Goal: Transaction & Acquisition: Book appointment/travel/reservation

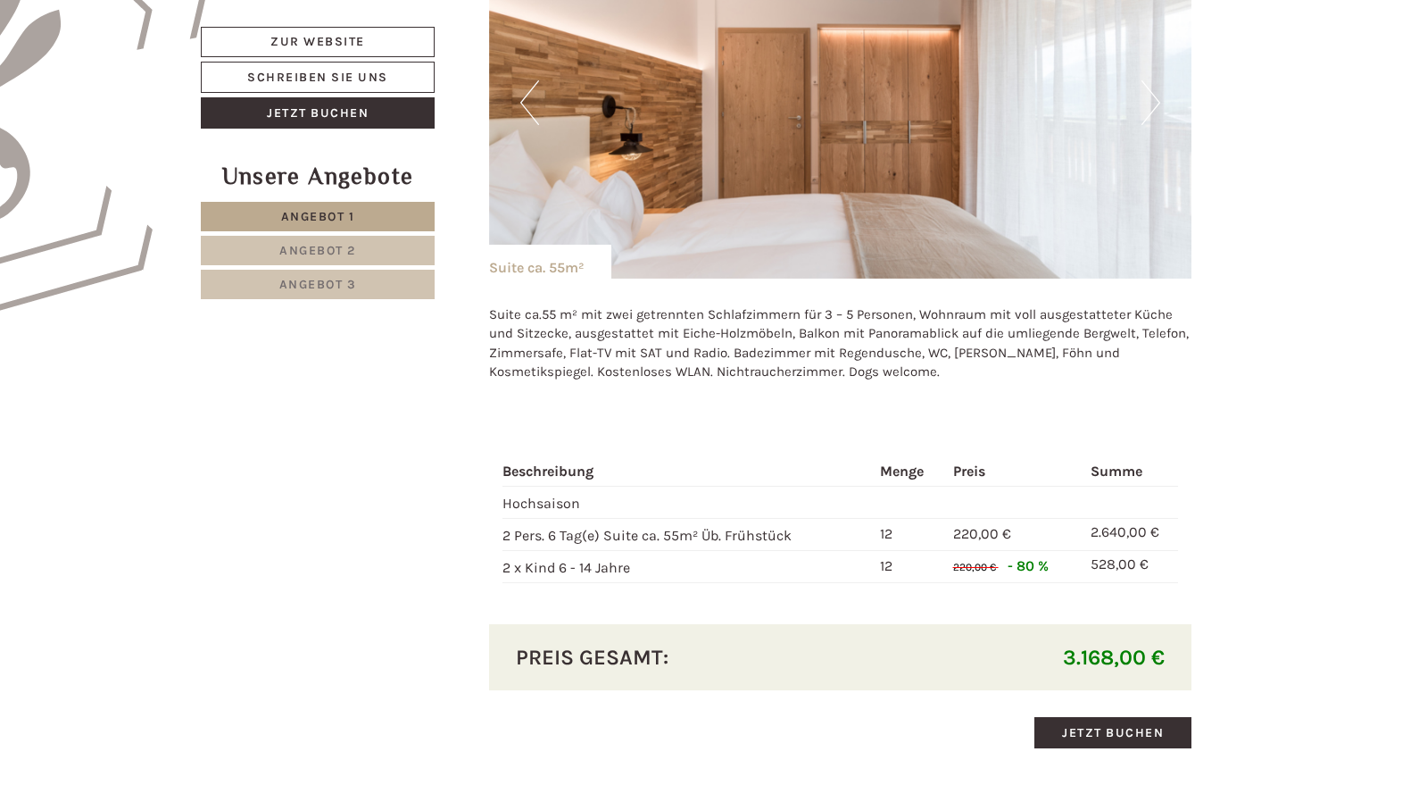
scroll to position [1071, 0]
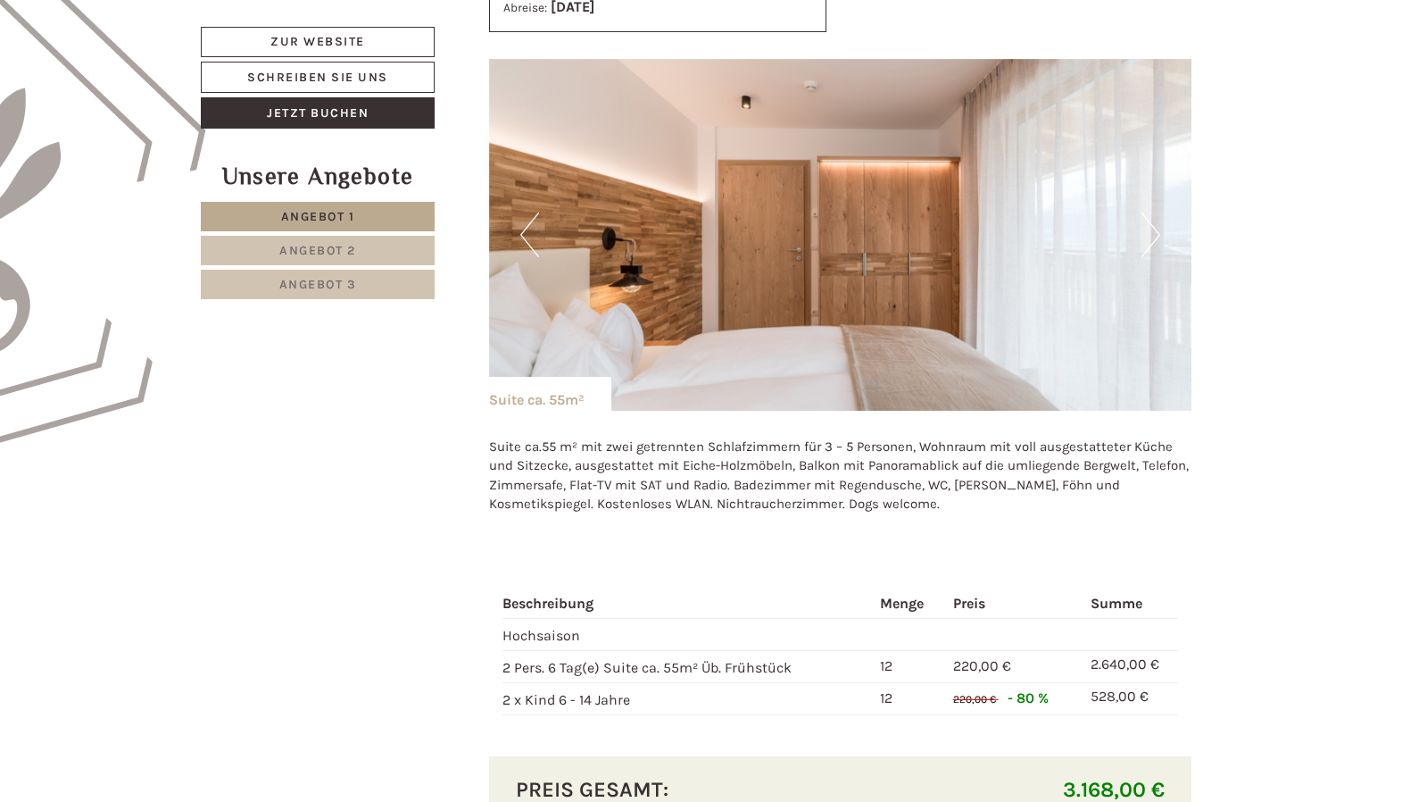
click at [1153, 230] on button "Next" at bounding box center [1151, 234] width 19 height 45
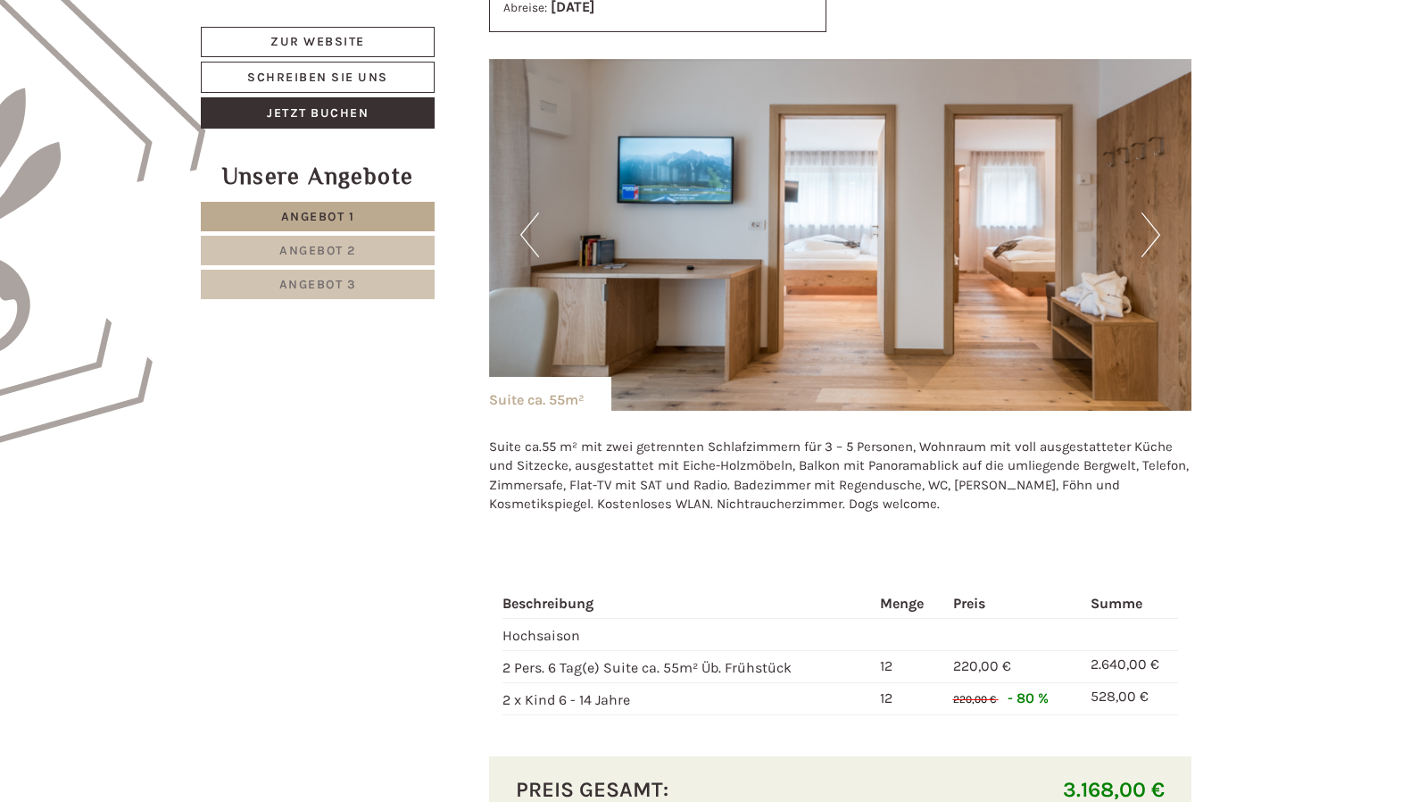
click at [1153, 230] on button "Next" at bounding box center [1151, 234] width 19 height 45
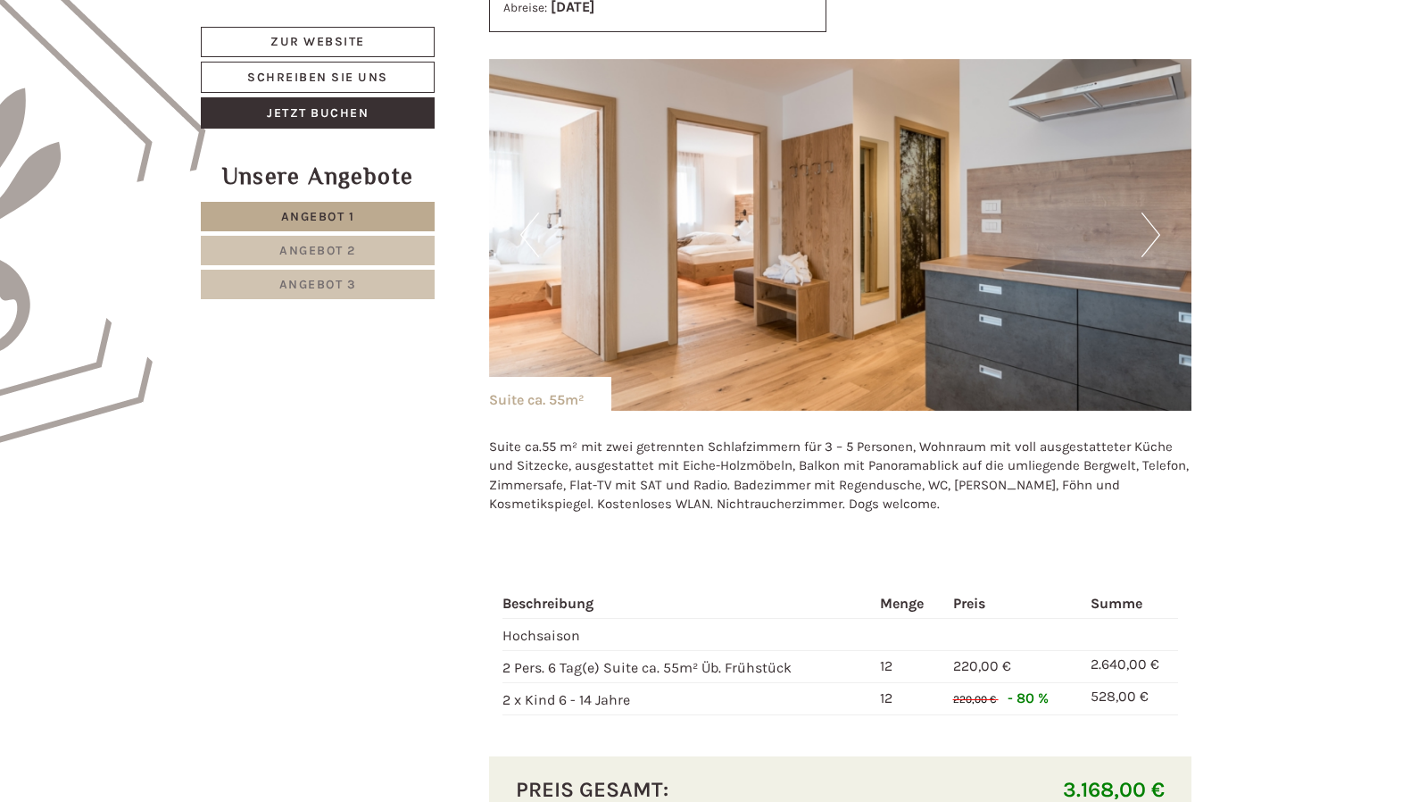
click at [1151, 232] on button "Next" at bounding box center [1151, 234] width 19 height 45
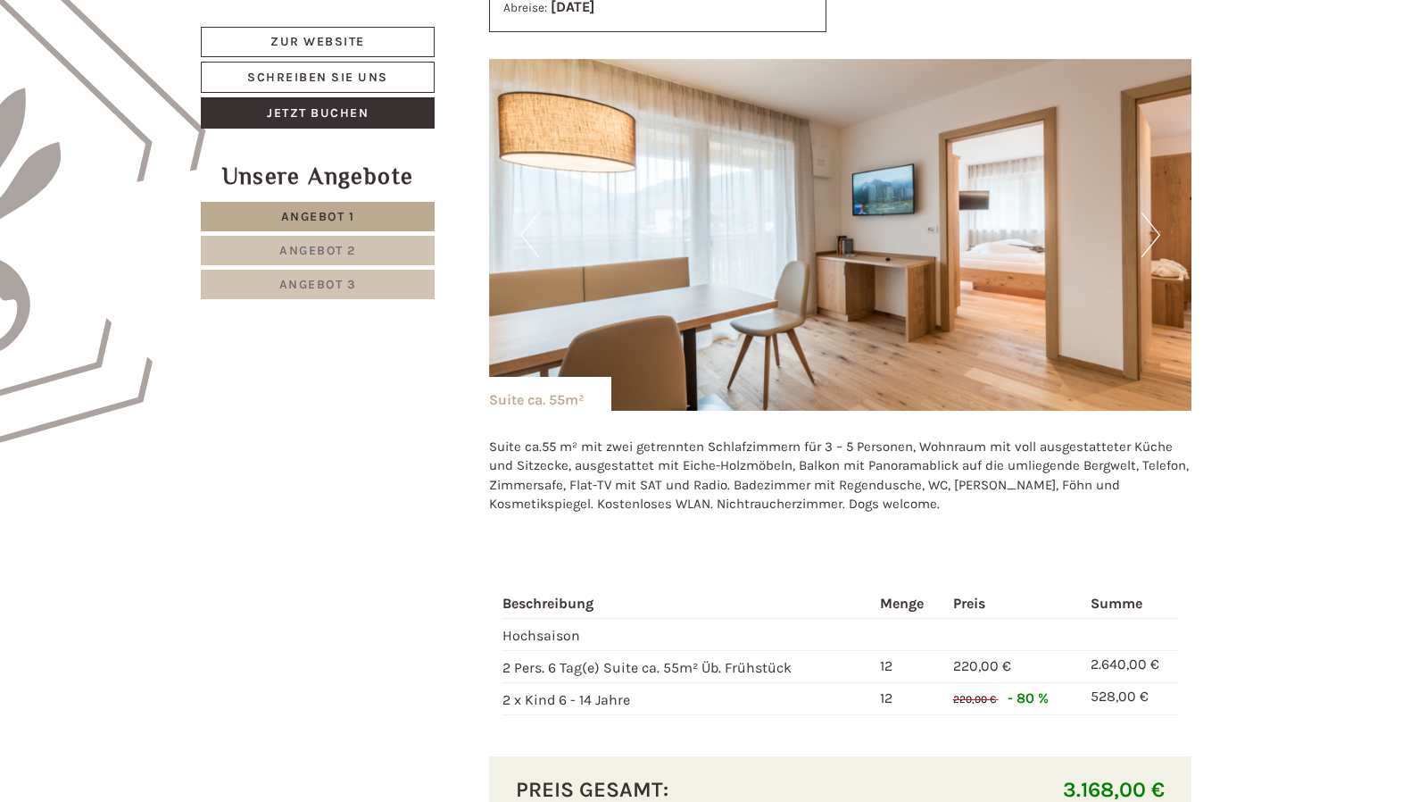
click at [1151, 233] on button "Next" at bounding box center [1151, 234] width 19 height 45
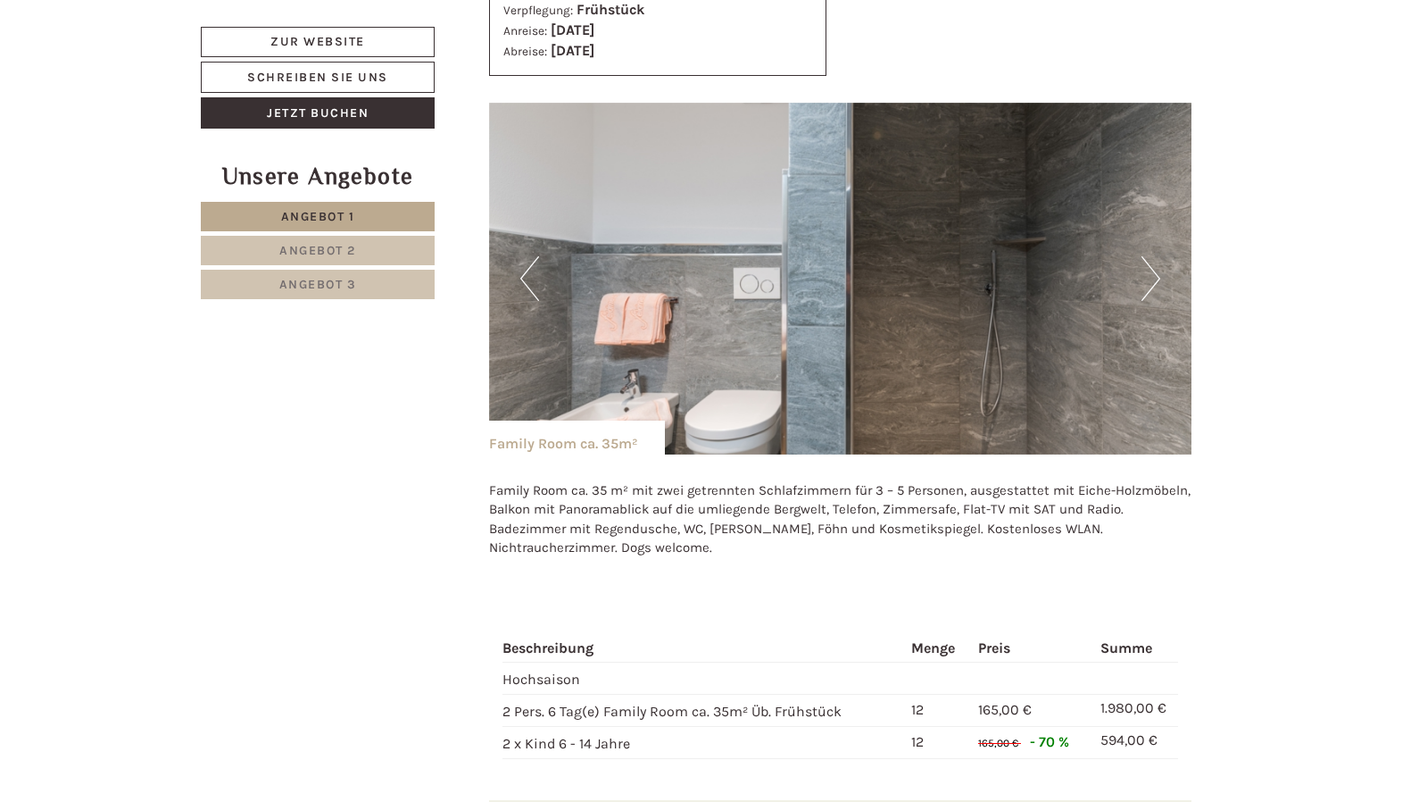
scroll to position [2142, 0]
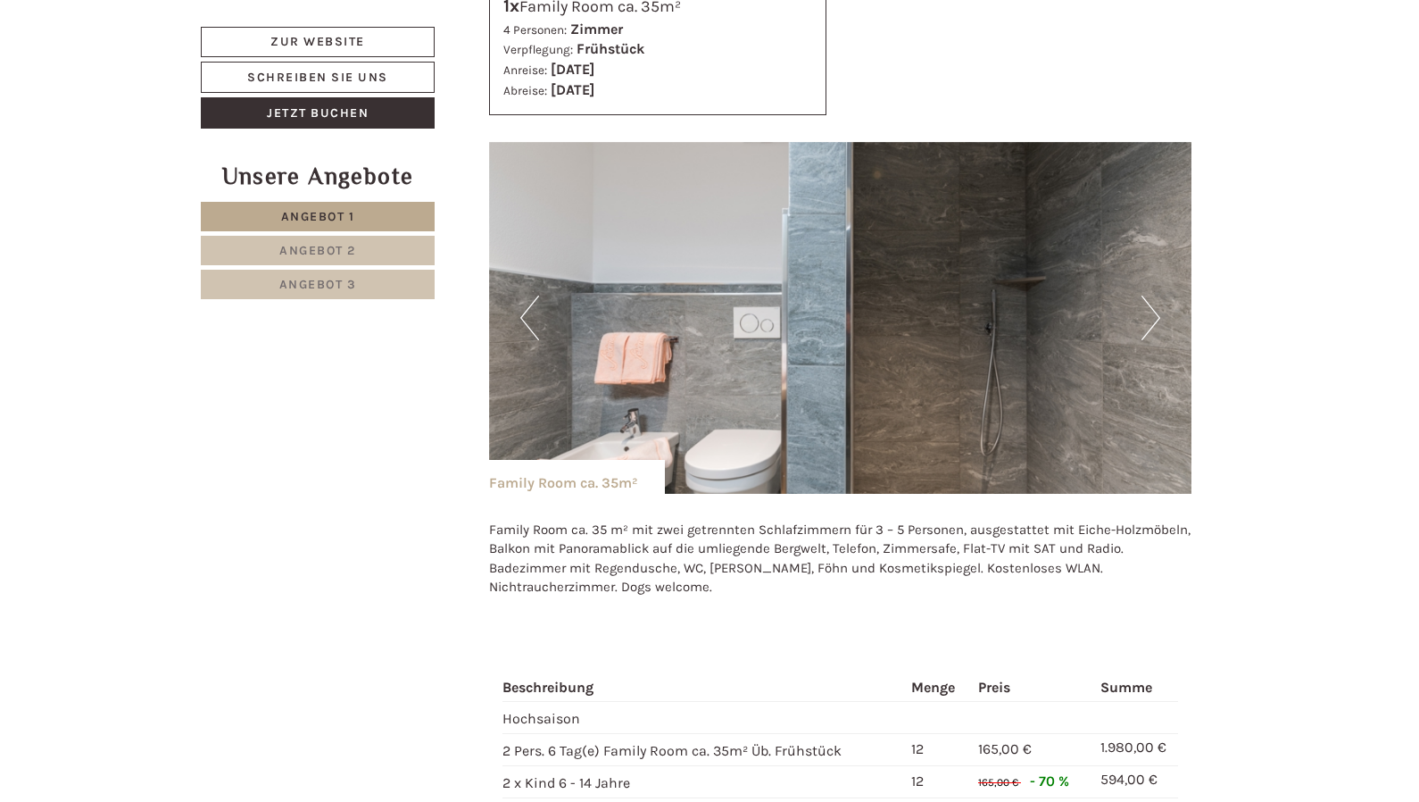
click at [1147, 308] on button "Next" at bounding box center [1151, 317] width 19 height 45
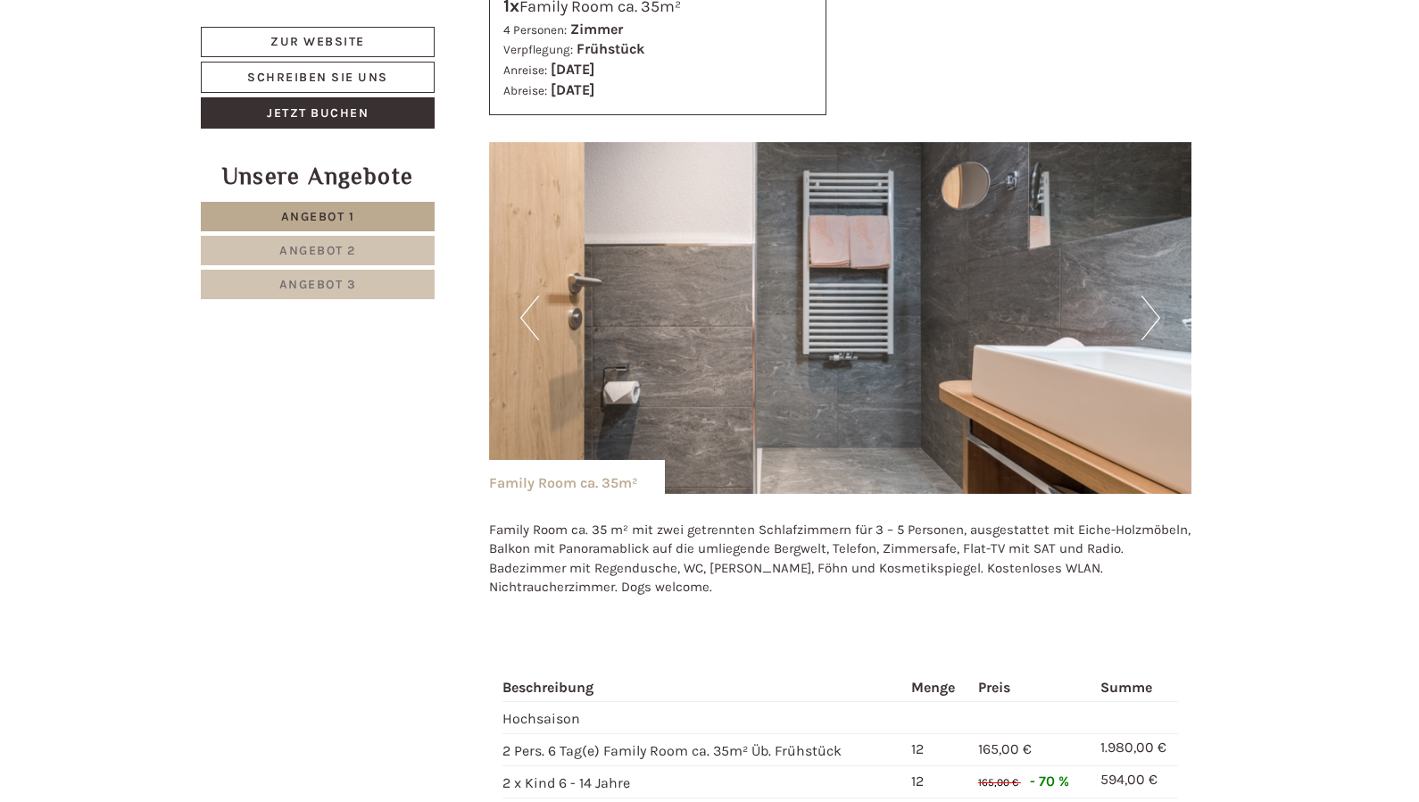
click at [1162, 314] on img at bounding box center [840, 318] width 703 height 352
click at [1152, 312] on button "Next" at bounding box center [1151, 317] width 19 height 45
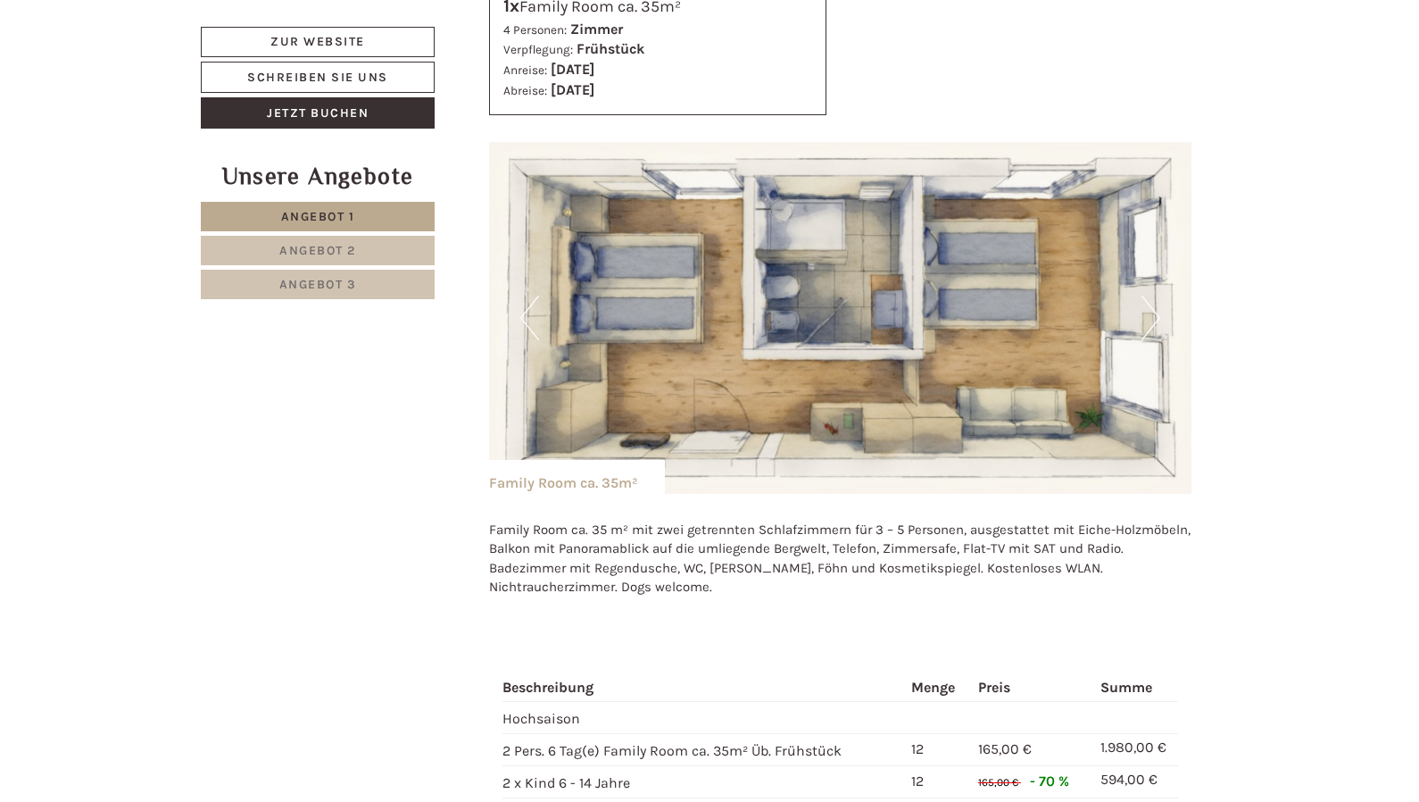
click at [1152, 312] on button "Next" at bounding box center [1151, 317] width 19 height 45
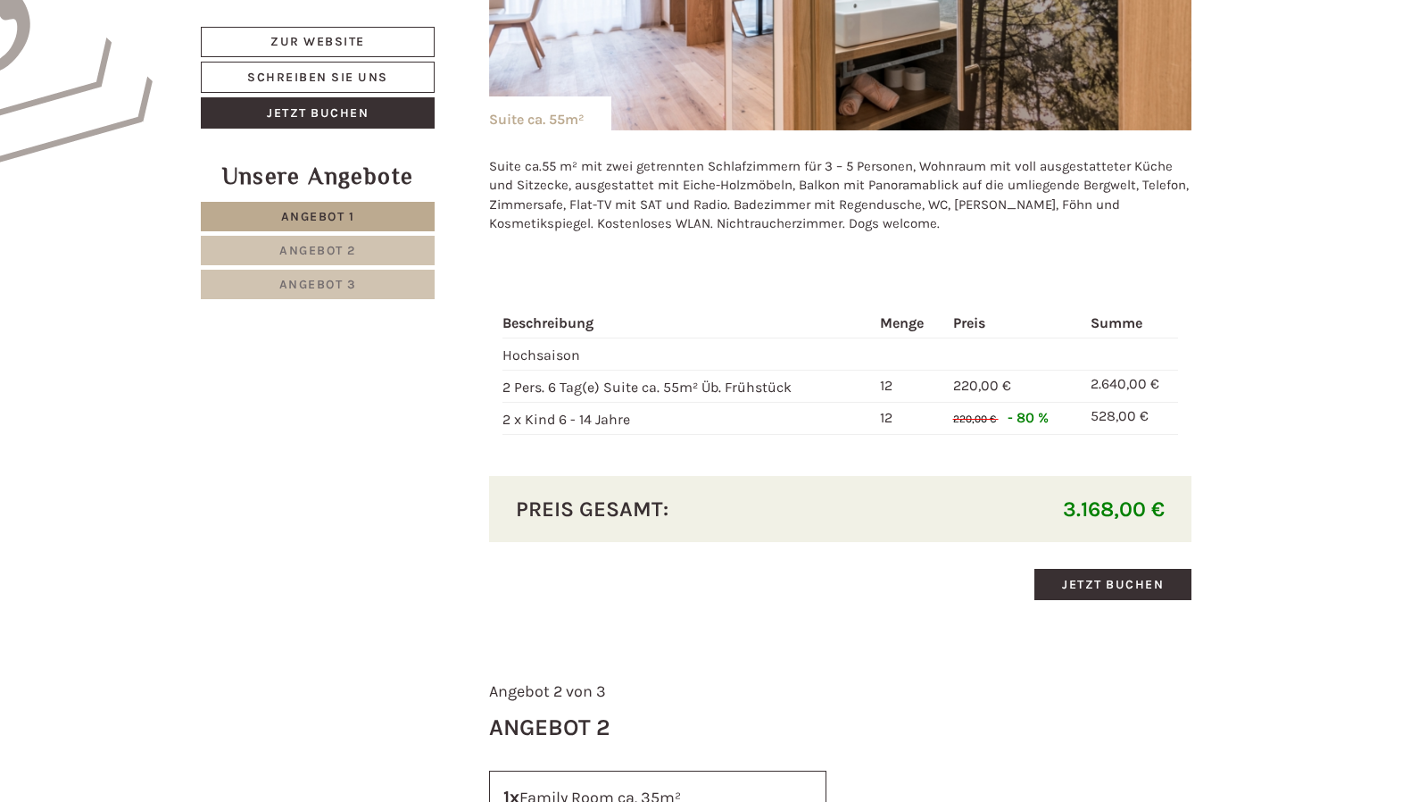
scroll to position [1517, 0]
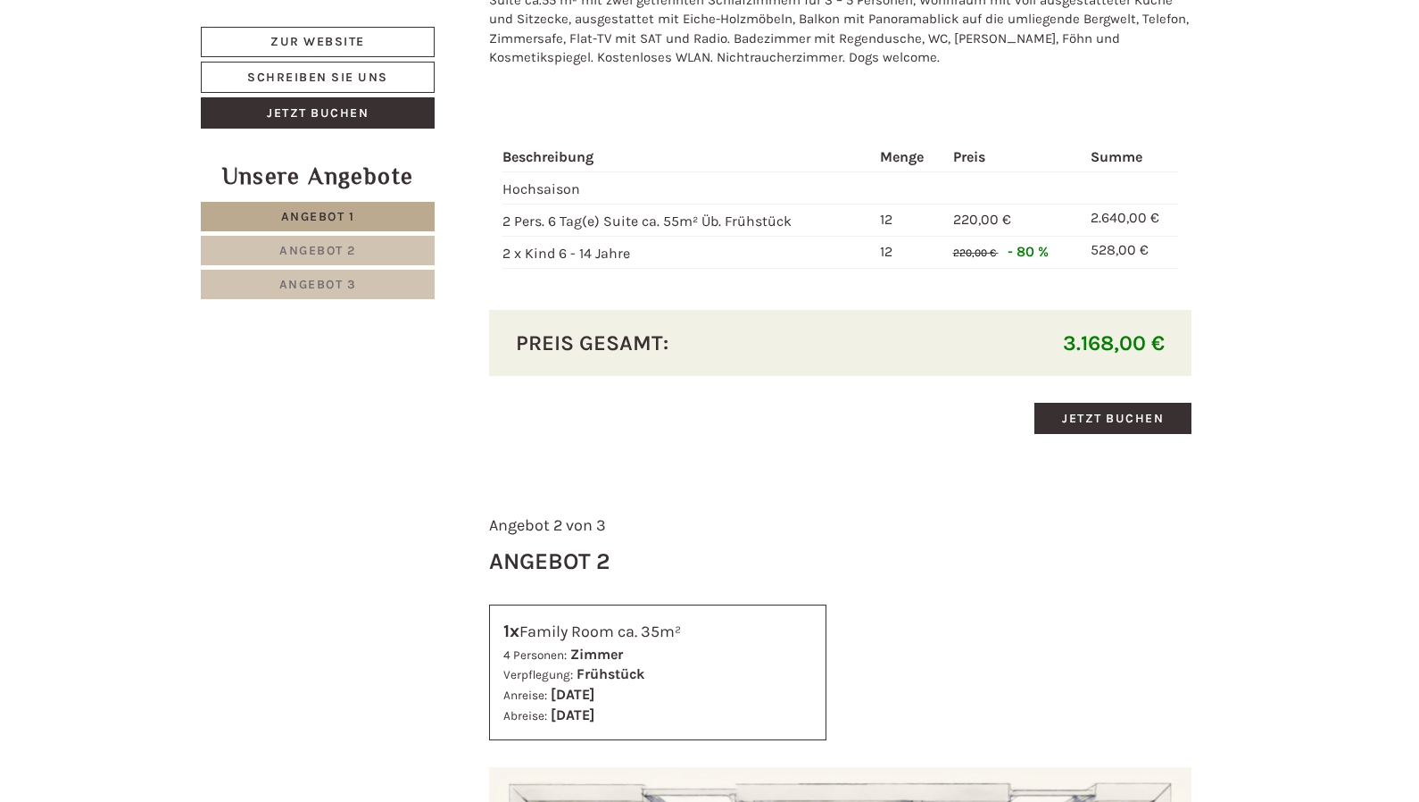
drag, startPoint x: 559, startPoint y: 511, endPoint x: 462, endPoint y: 495, distance: 97.6
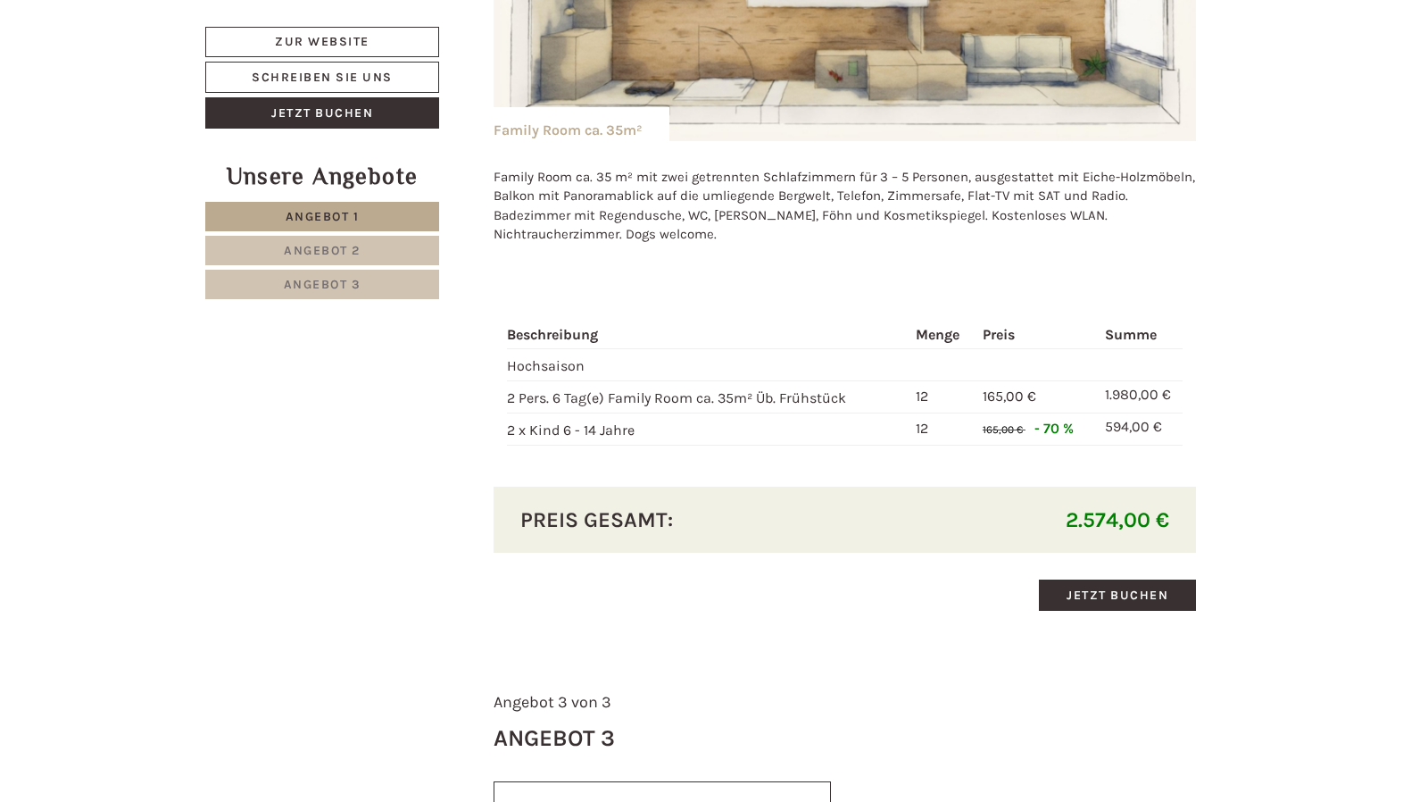
scroll to position [2499, 0]
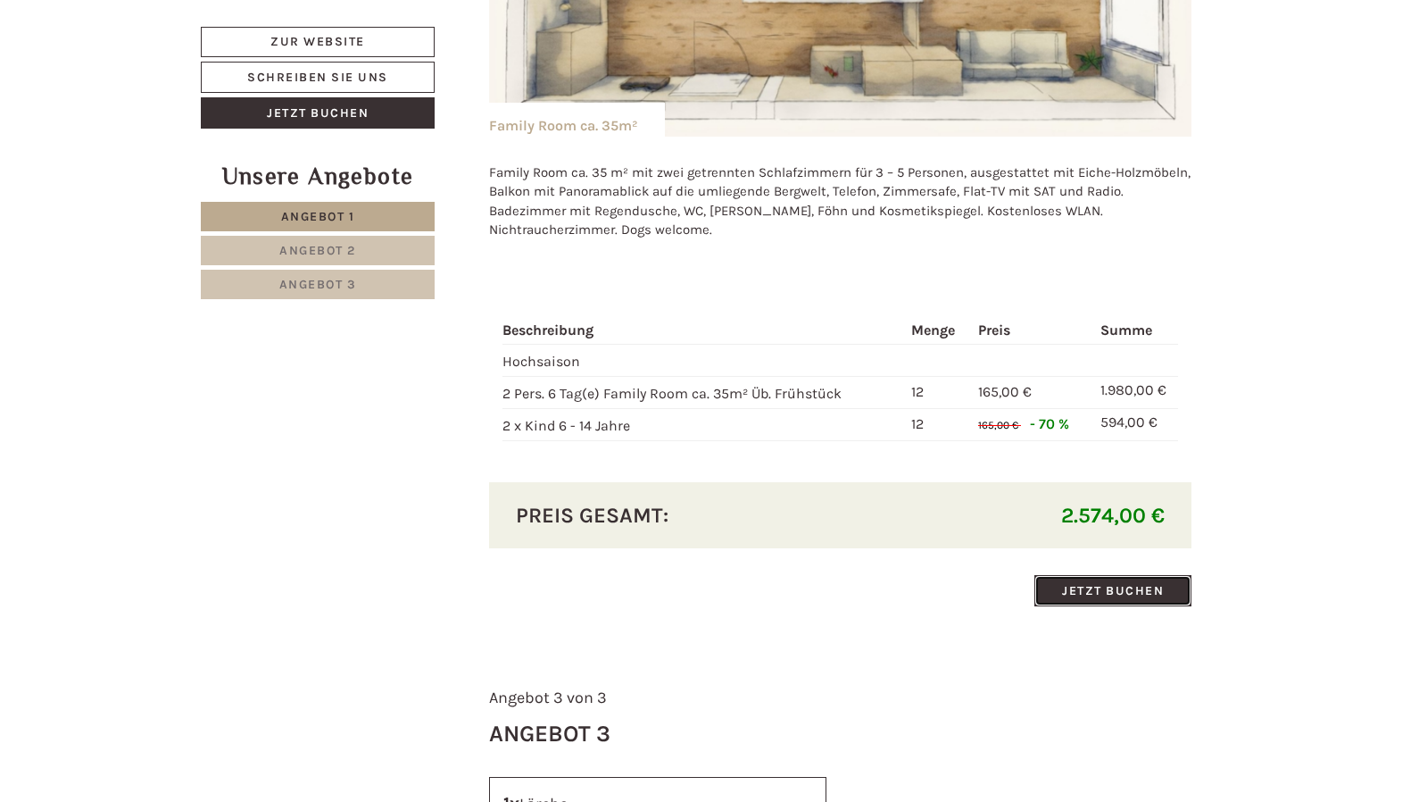
click at [1099, 580] on link "Jetzt buchen" at bounding box center [1113, 590] width 157 height 31
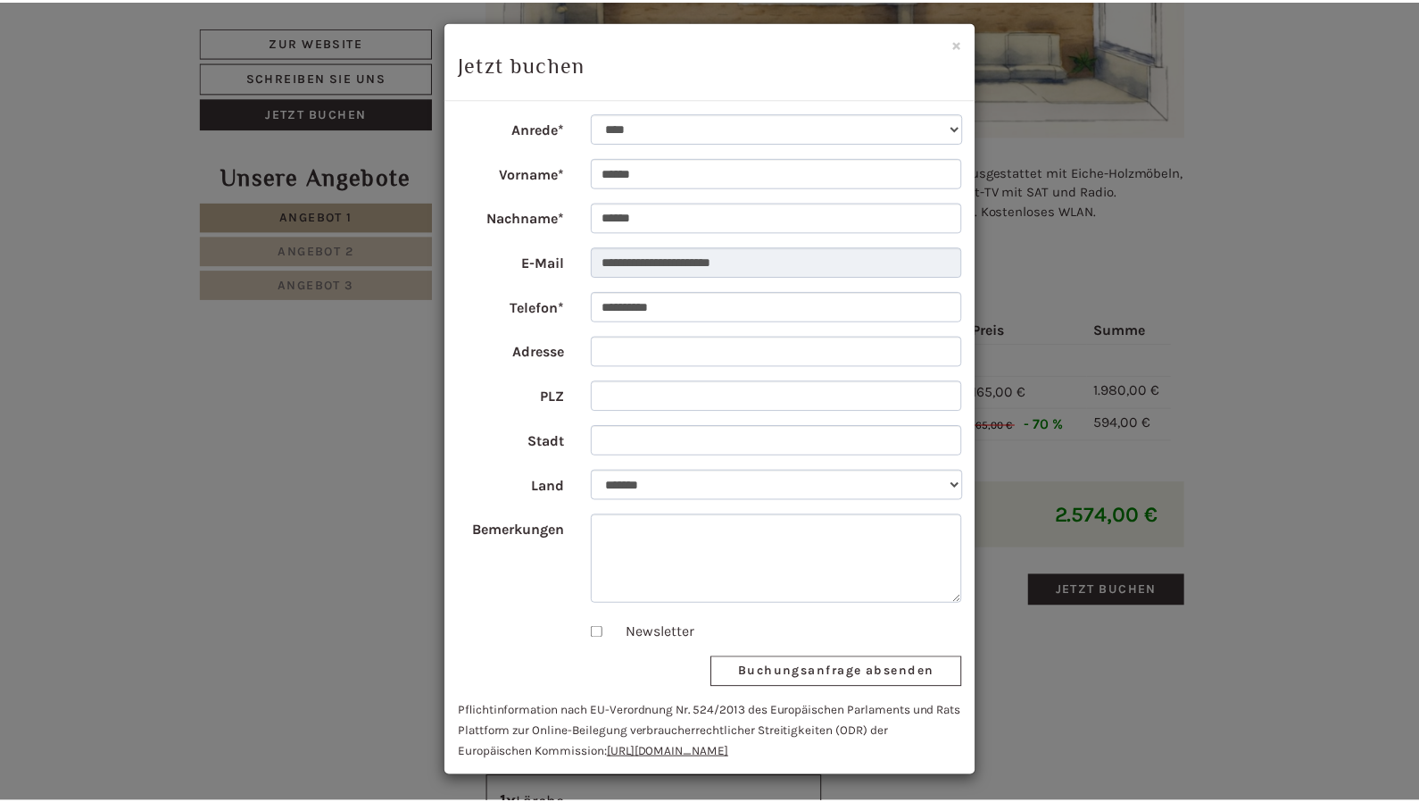
scroll to position [0, 0]
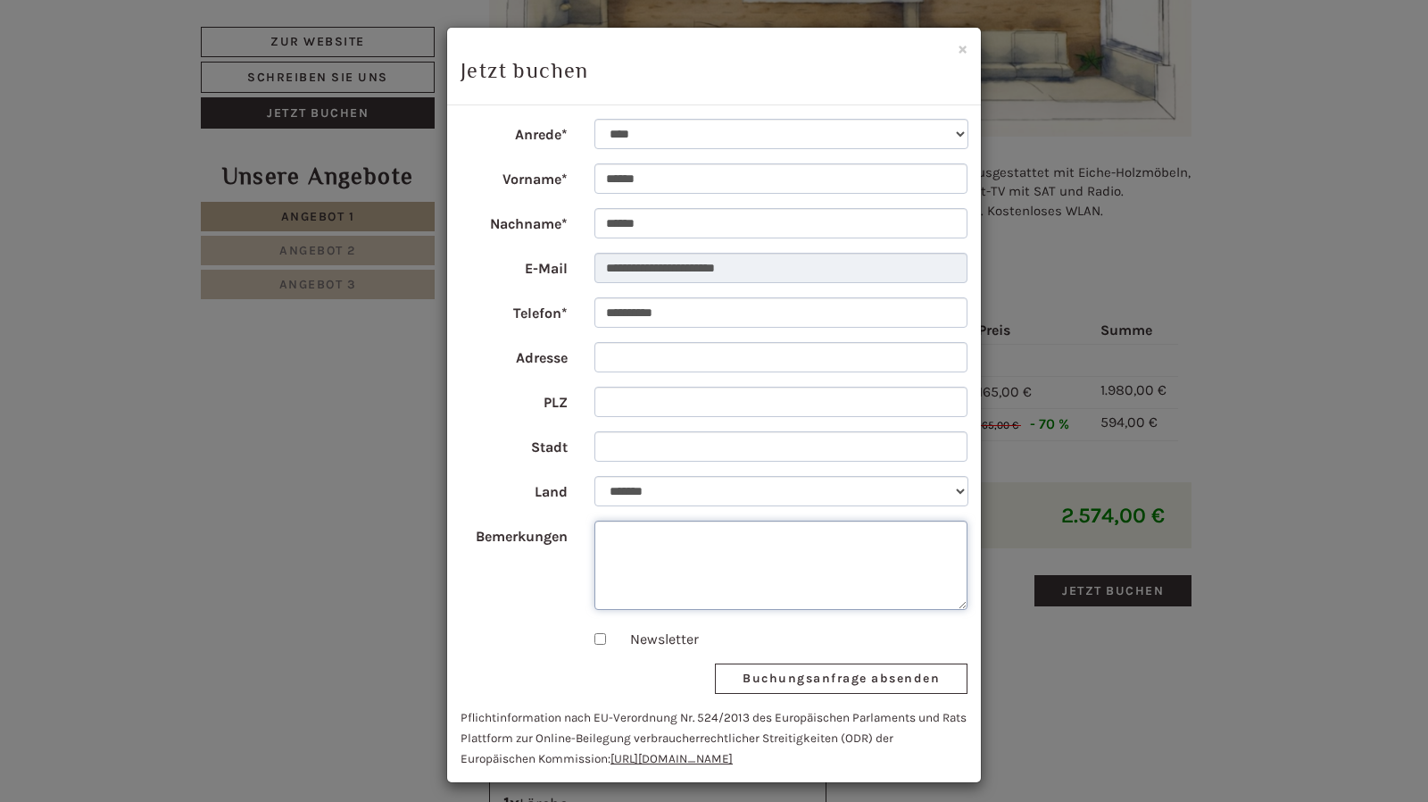
click at [357, 581] on div "**********" at bounding box center [714, 401] width 1428 height 802
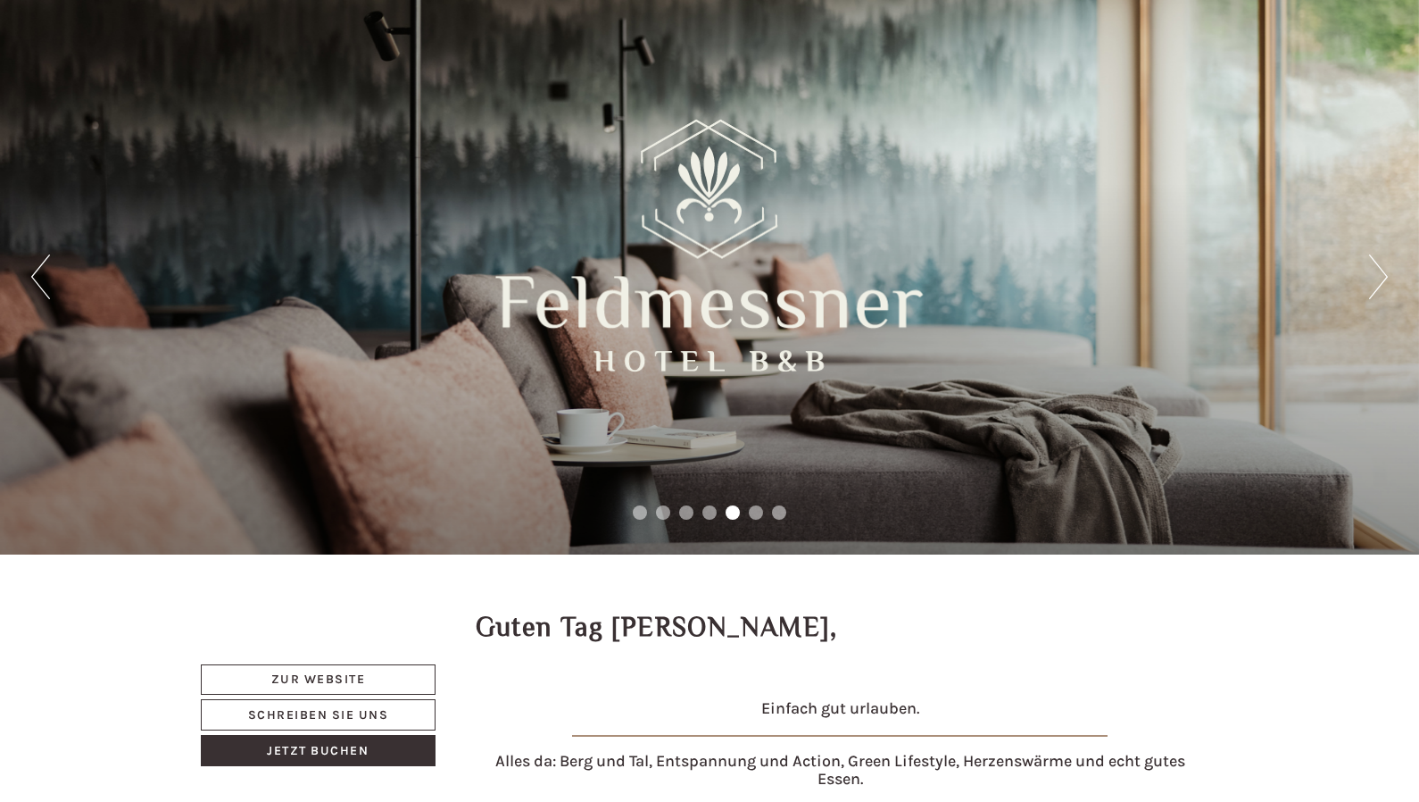
click at [603, 297] on div at bounding box center [710, 245] width 428 height 295
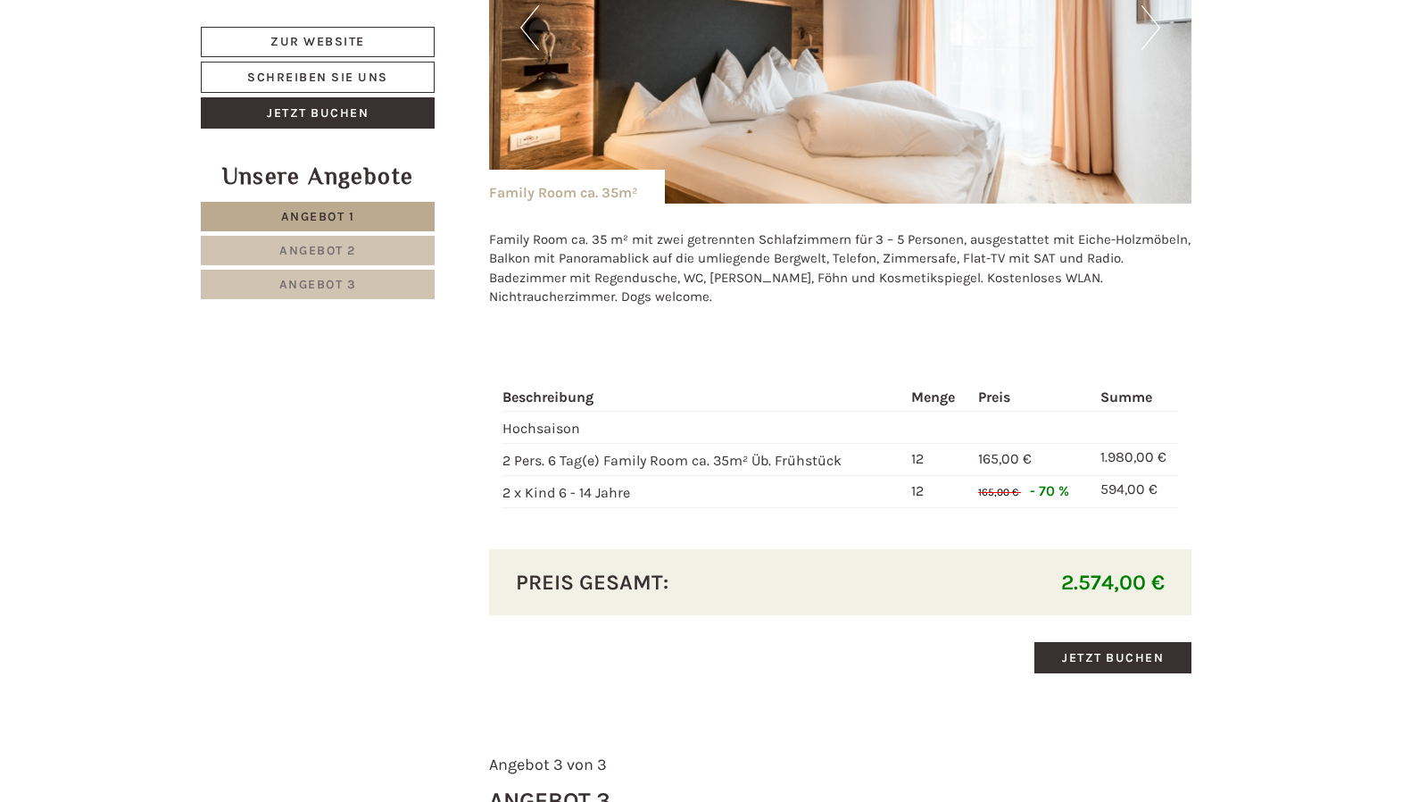
scroll to position [2142, 0]
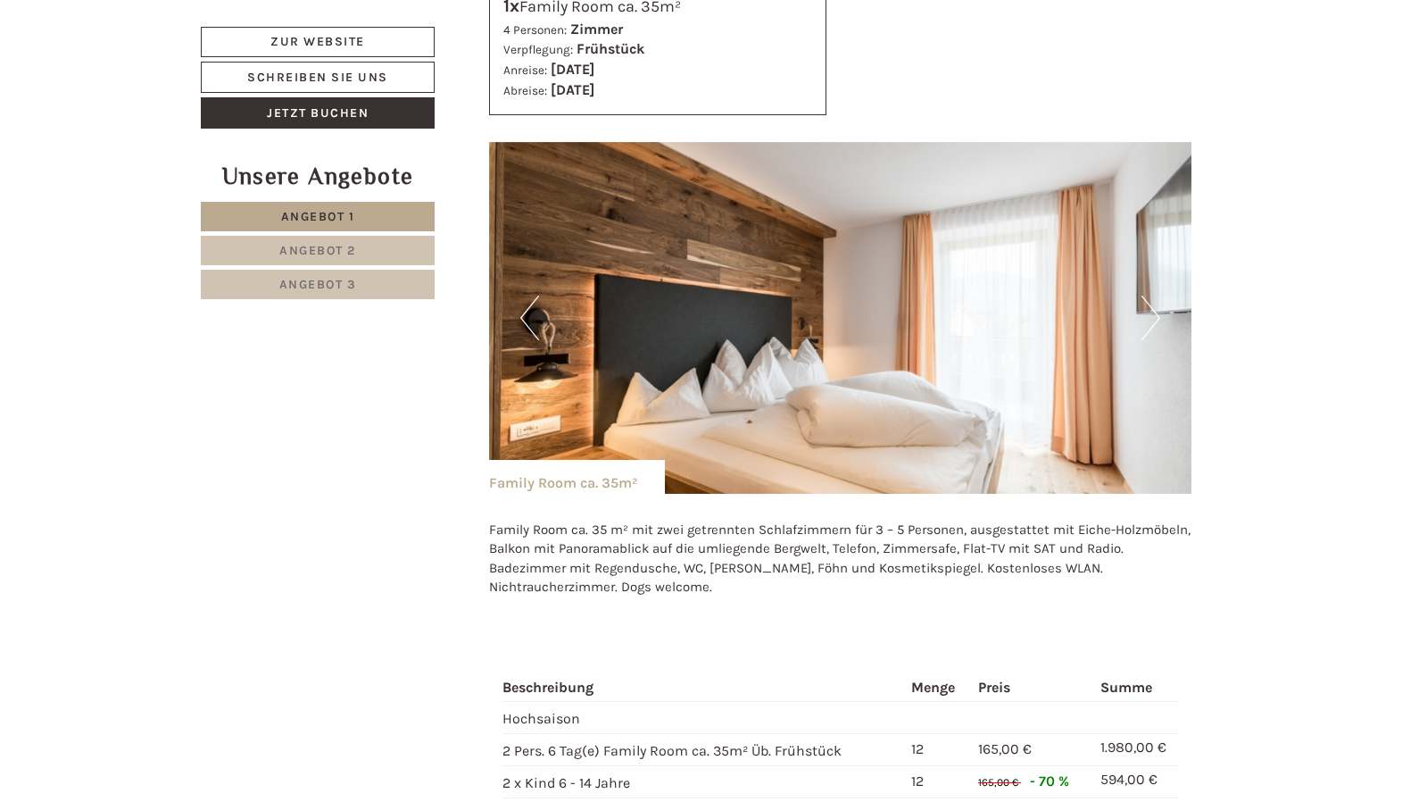
click at [1154, 321] on button "Next" at bounding box center [1151, 317] width 19 height 45
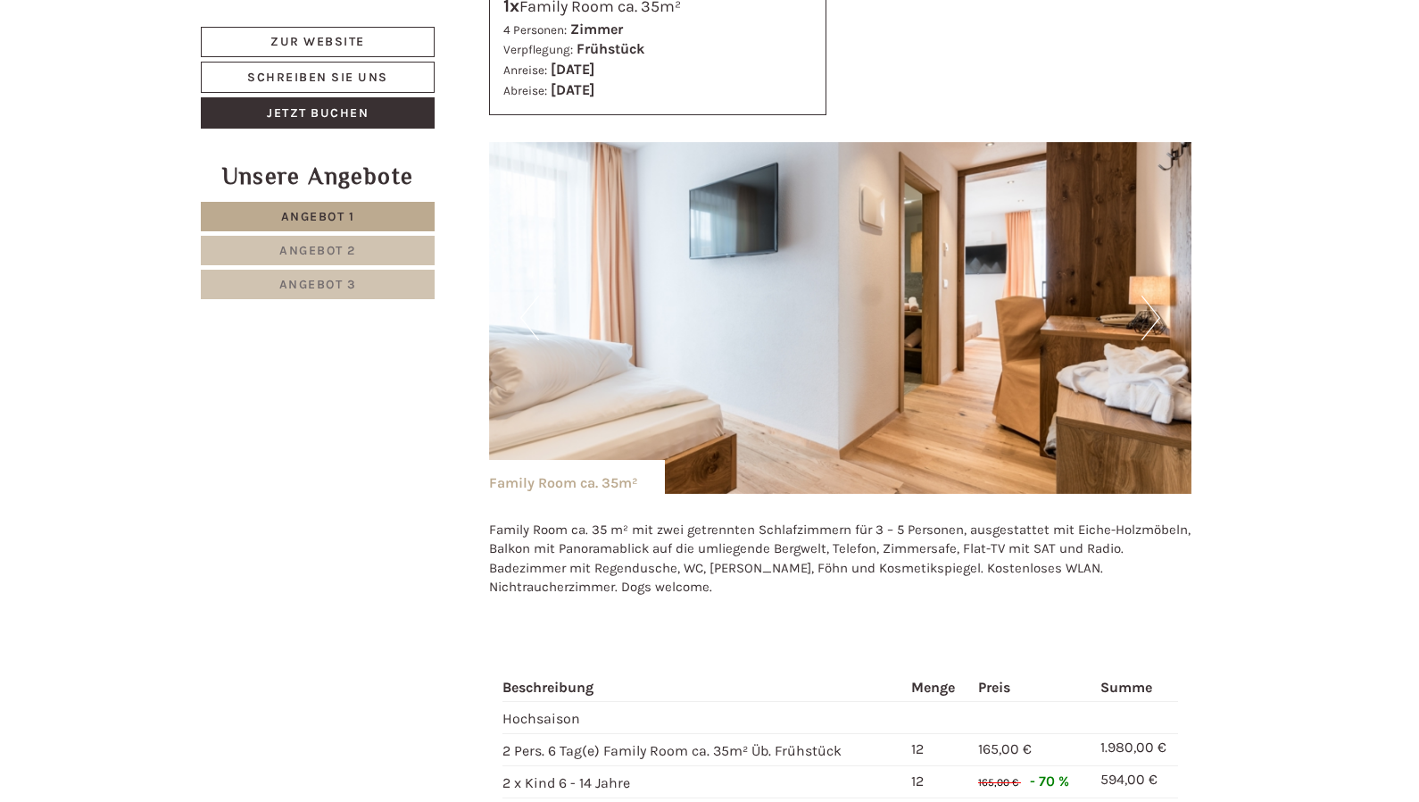
click at [1154, 321] on button "Next" at bounding box center [1151, 317] width 19 height 45
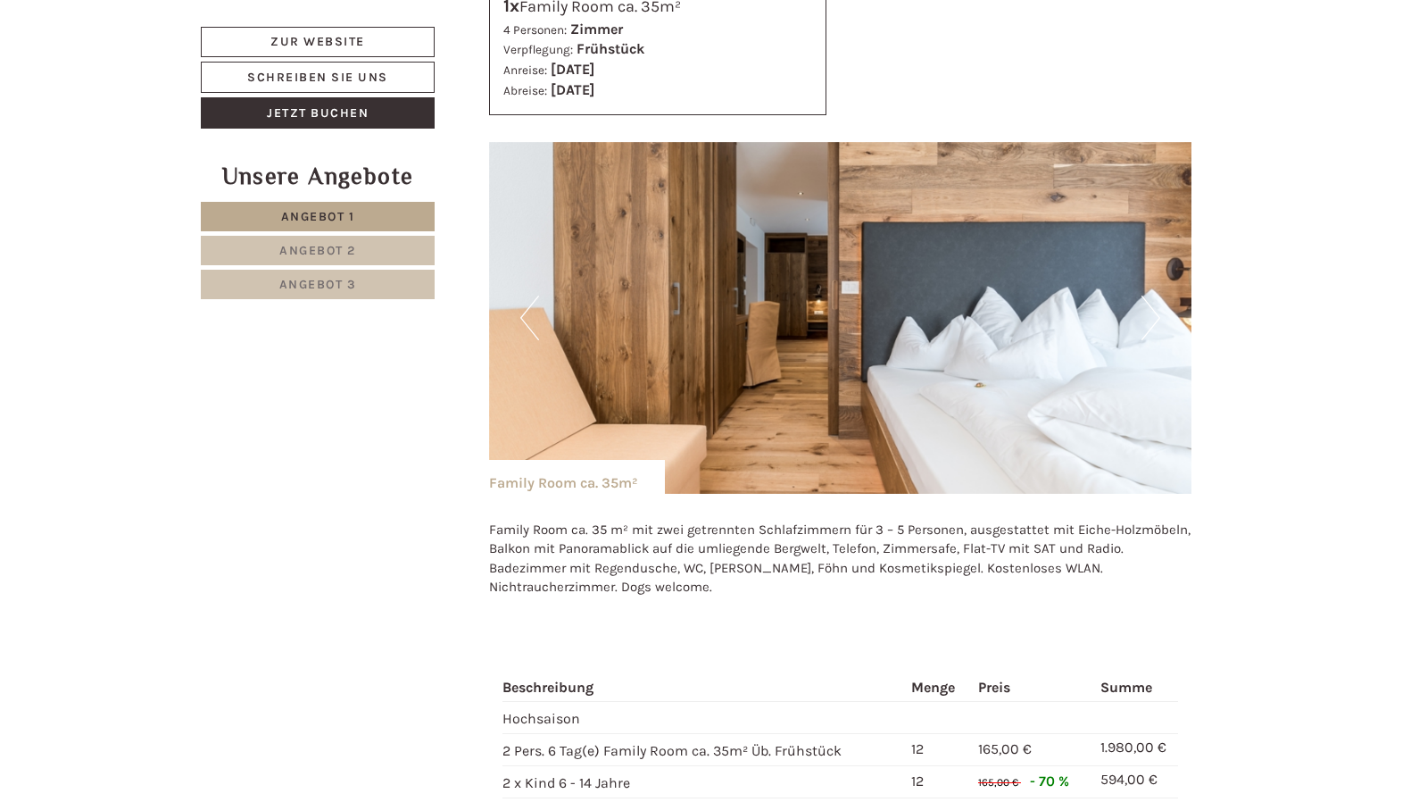
click at [1154, 321] on button "Next" at bounding box center [1151, 317] width 19 height 45
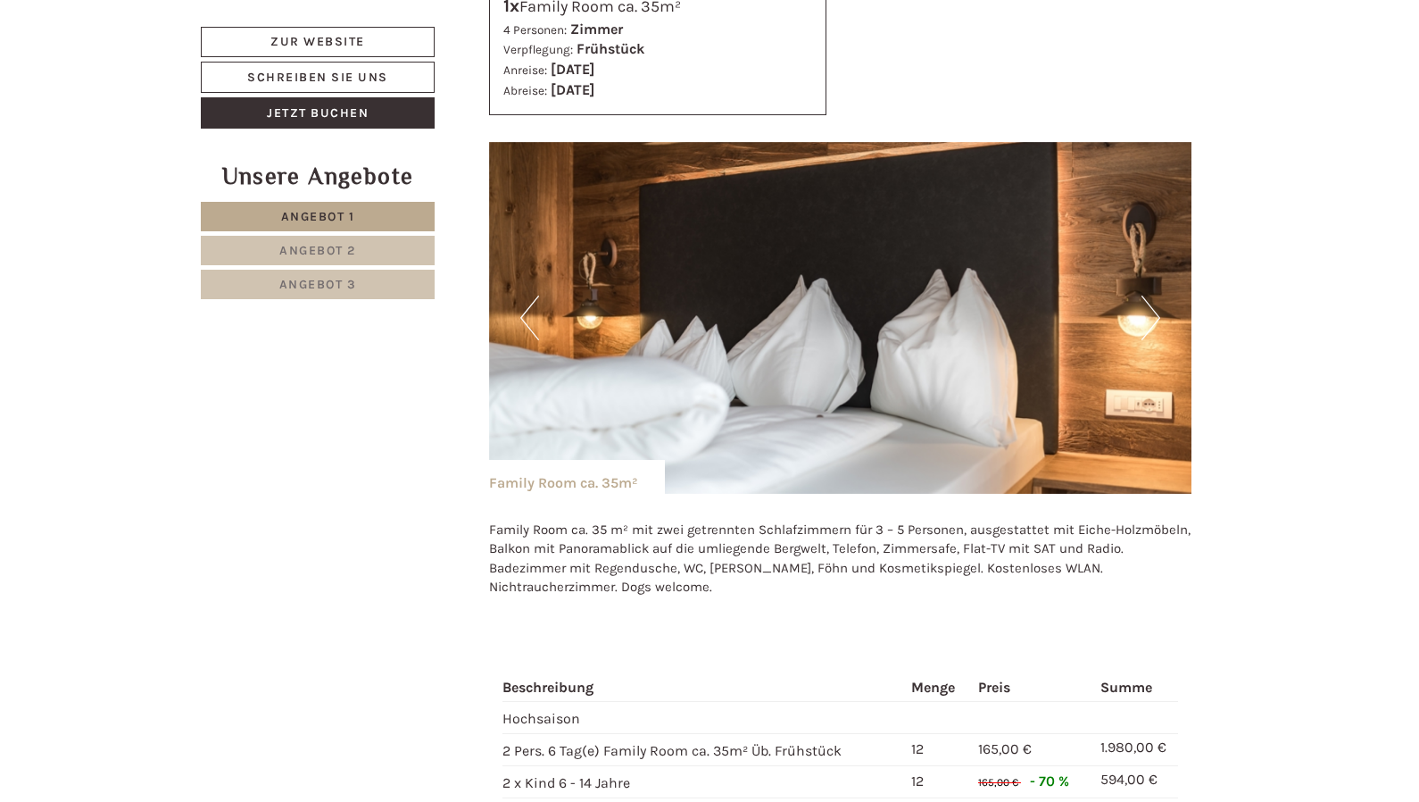
click at [1154, 321] on button "Next" at bounding box center [1151, 317] width 19 height 45
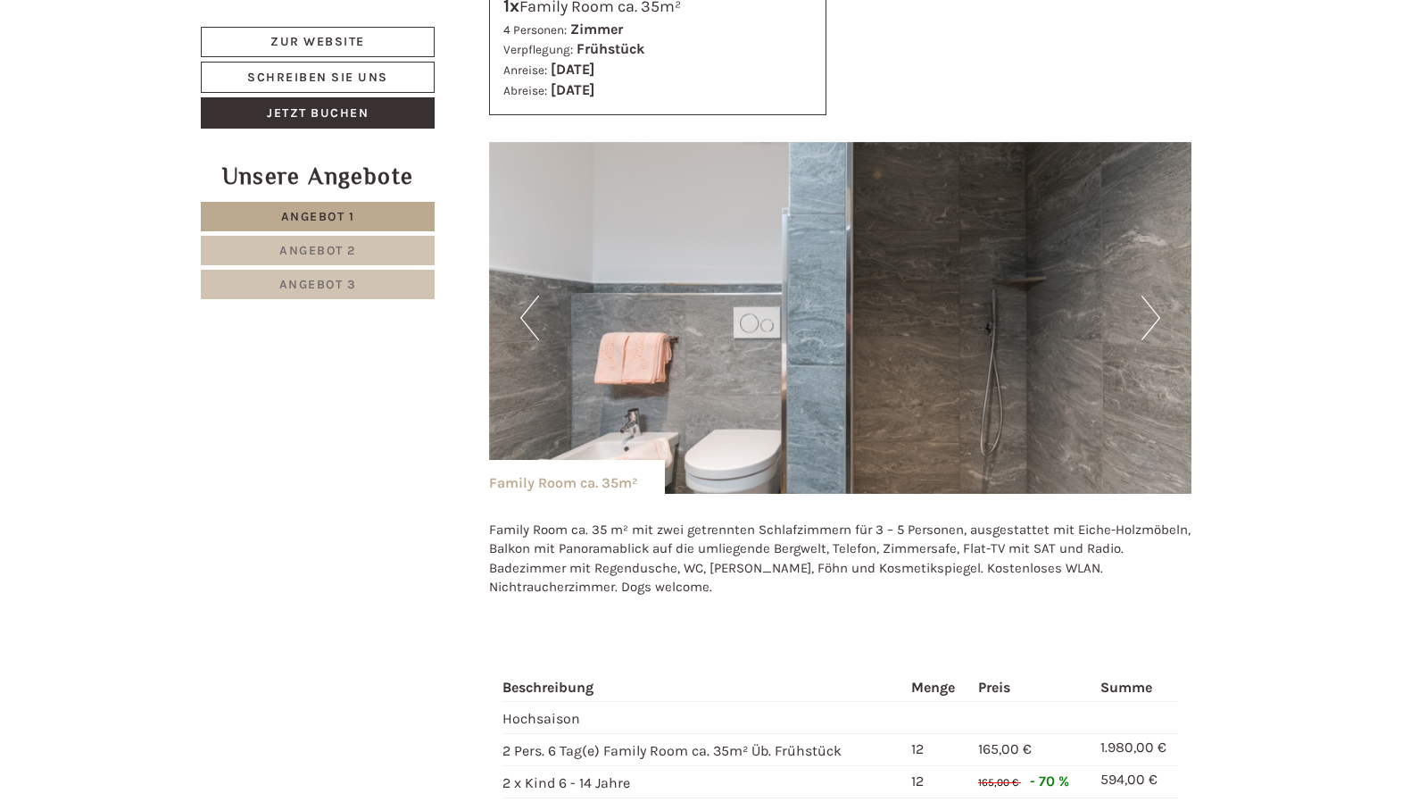
click at [1154, 321] on button "Next" at bounding box center [1151, 317] width 19 height 45
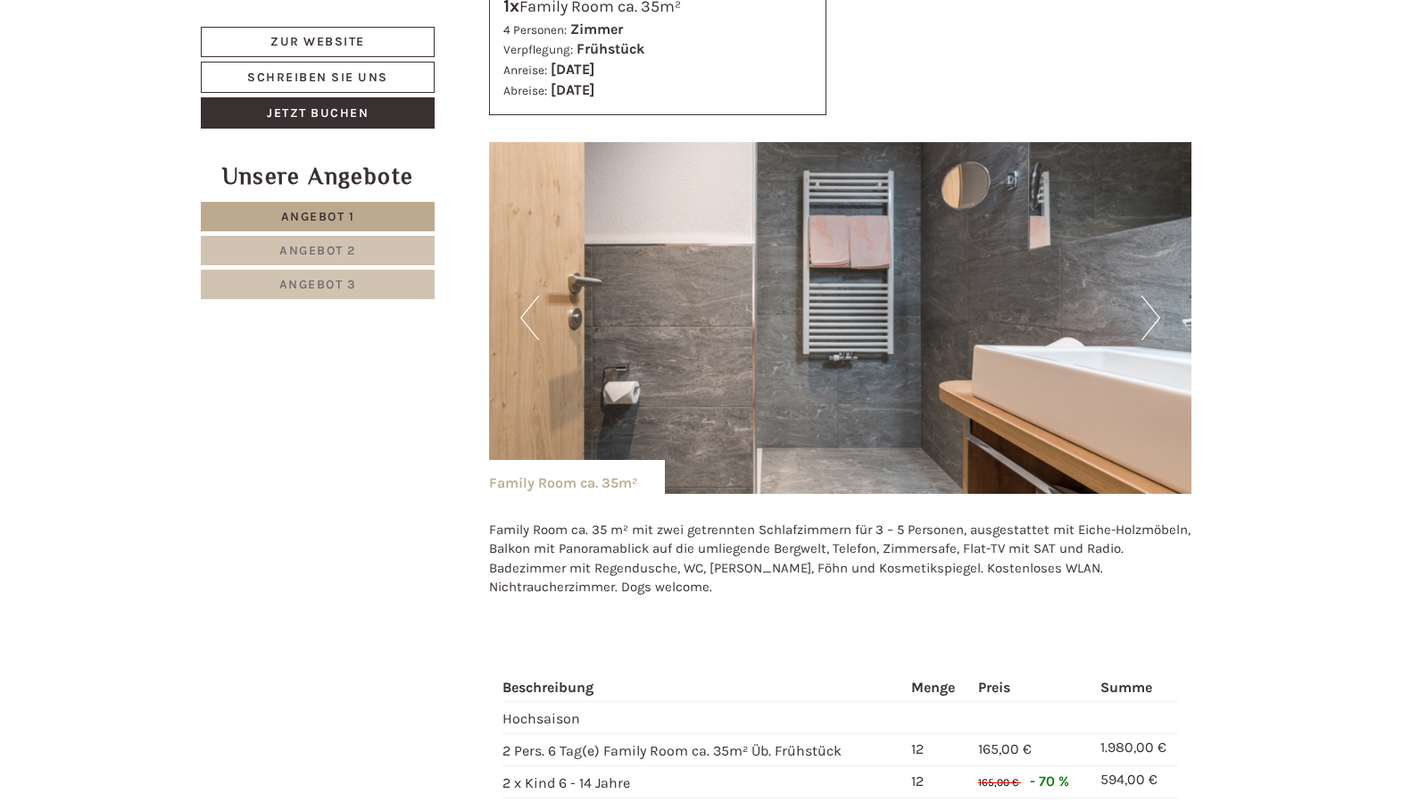
click at [1154, 321] on button "Next" at bounding box center [1151, 317] width 19 height 45
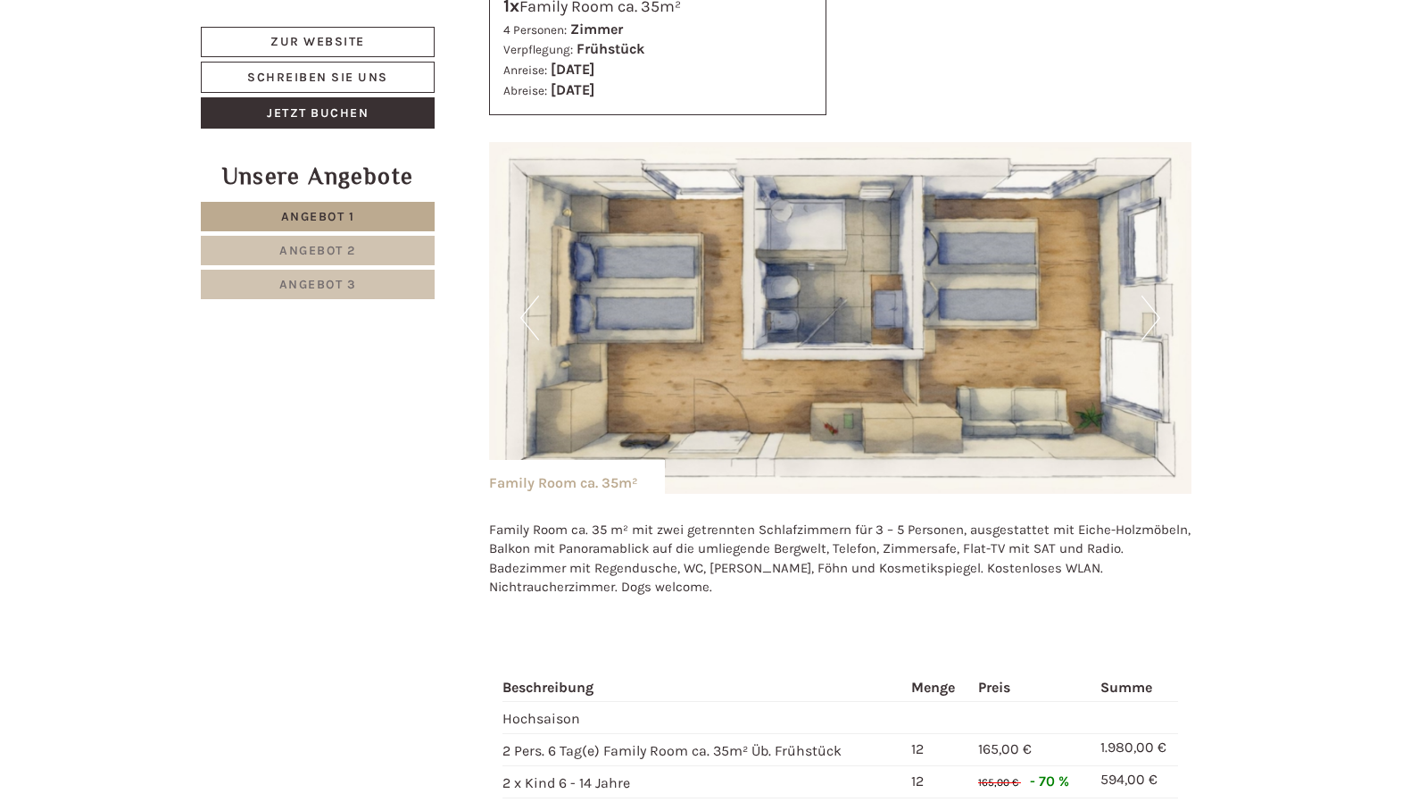
click at [1154, 321] on button "Next" at bounding box center [1151, 317] width 19 height 45
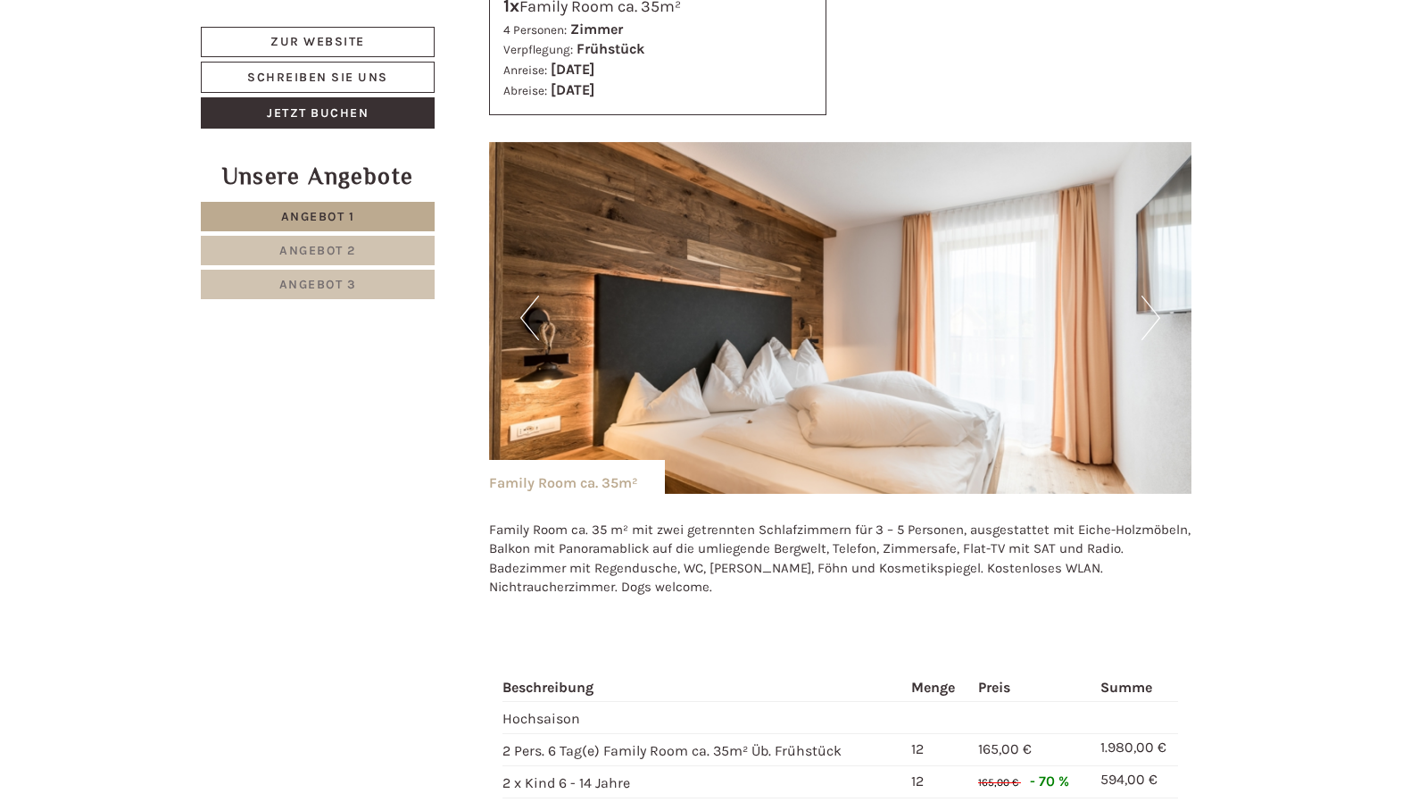
click at [1154, 321] on button "Next" at bounding box center [1151, 317] width 19 height 45
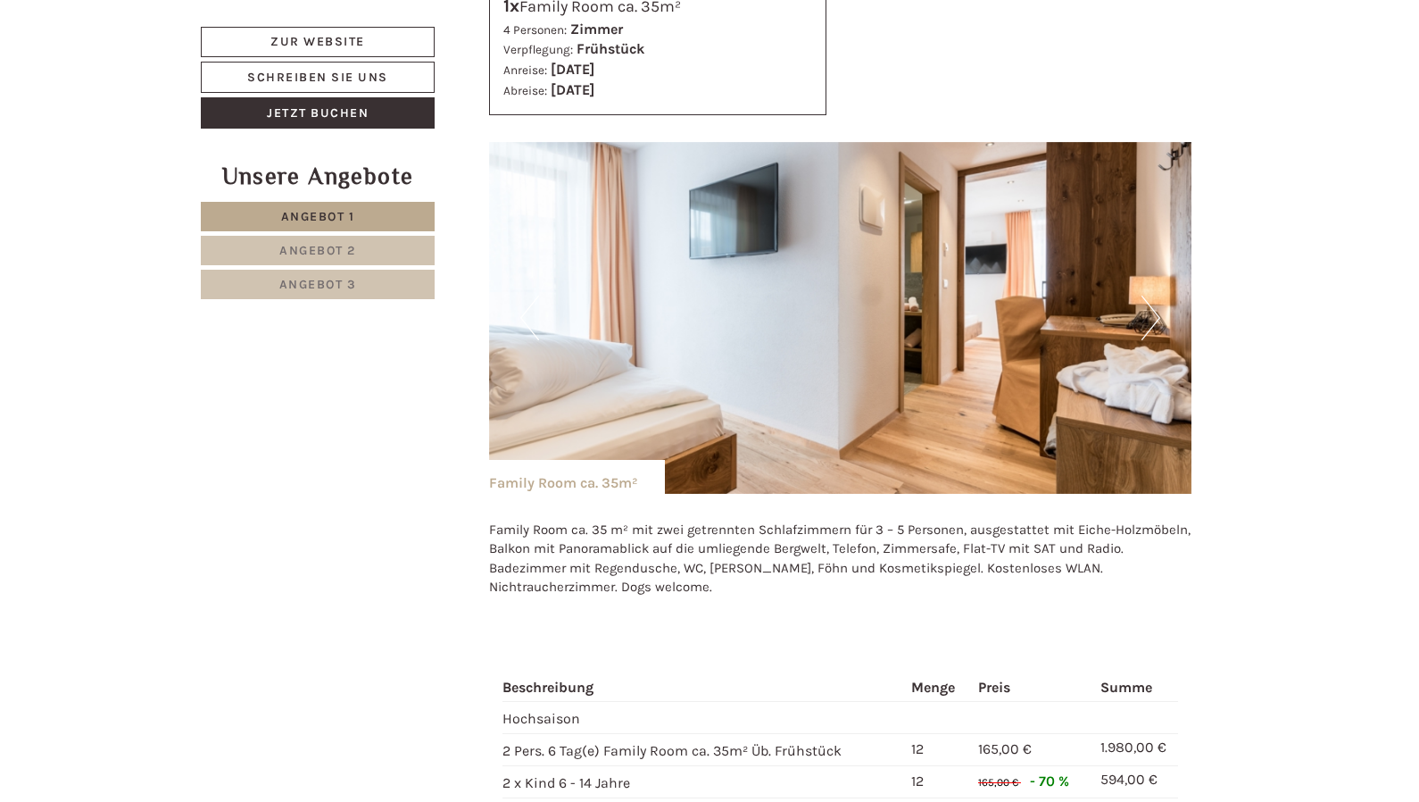
click at [1154, 321] on button "Next" at bounding box center [1151, 317] width 19 height 45
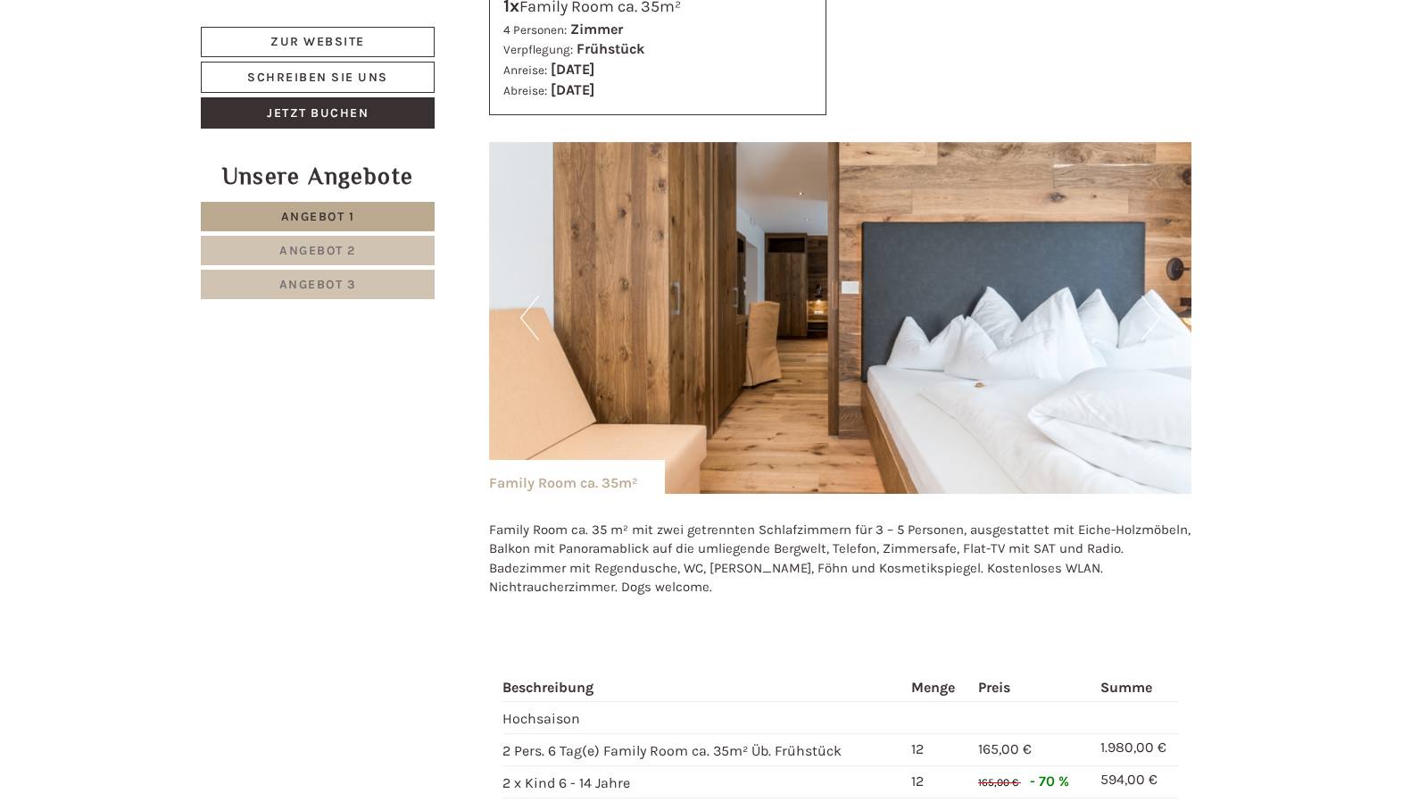
click at [1154, 321] on button "Next" at bounding box center [1151, 317] width 19 height 45
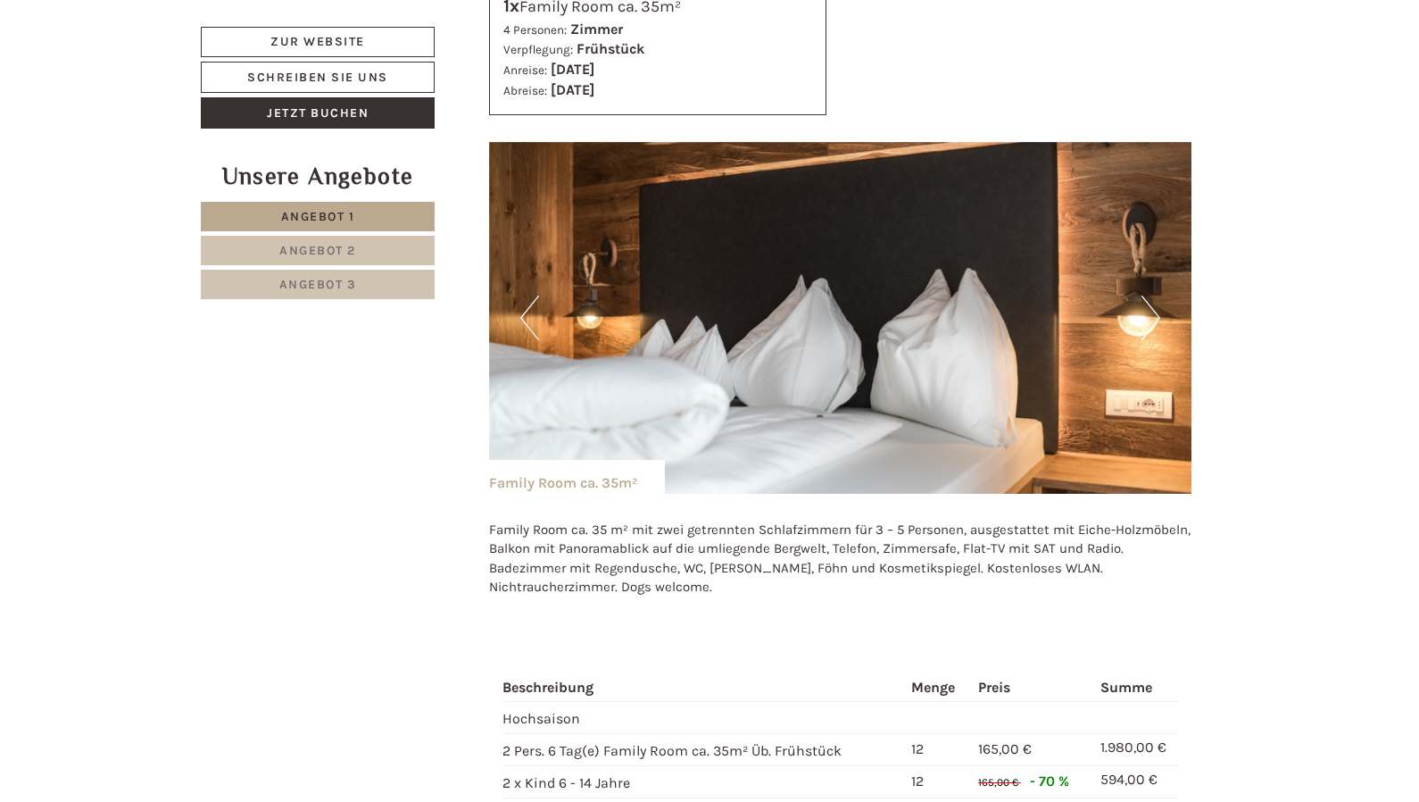
click at [1154, 321] on button "Next" at bounding box center [1151, 317] width 19 height 45
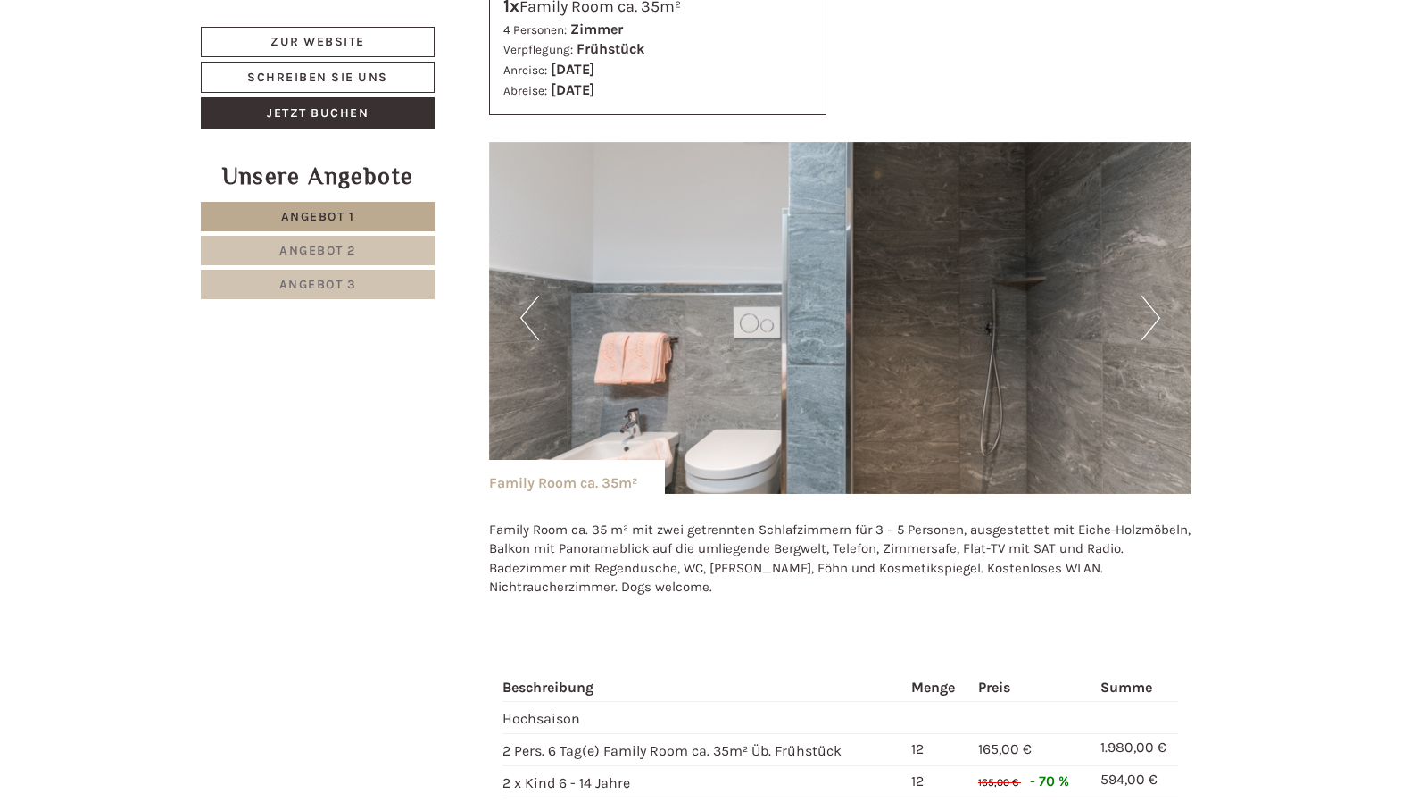
click at [1154, 321] on button "Next" at bounding box center [1151, 317] width 19 height 45
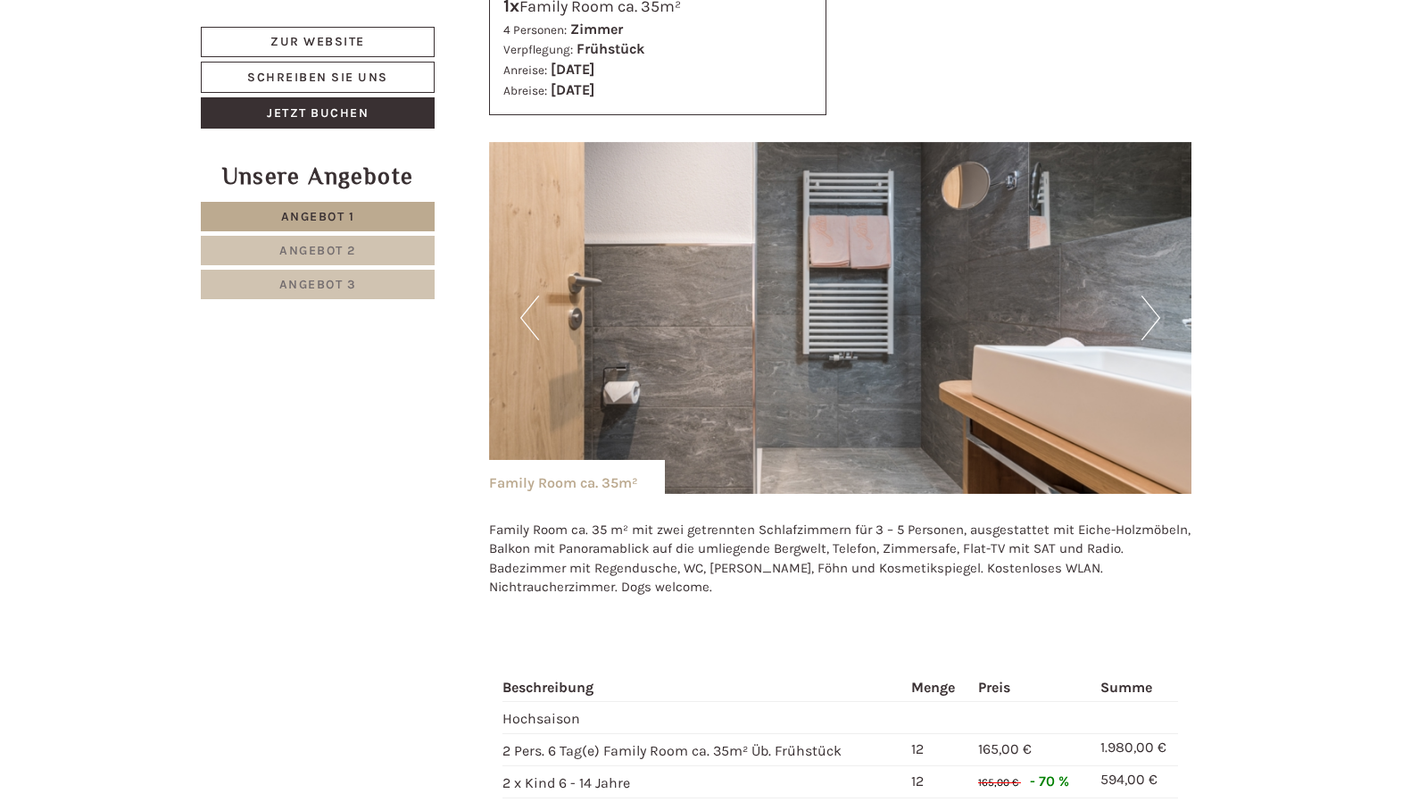
click at [1154, 321] on button "Next" at bounding box center [1151, 317] width 19 height 45
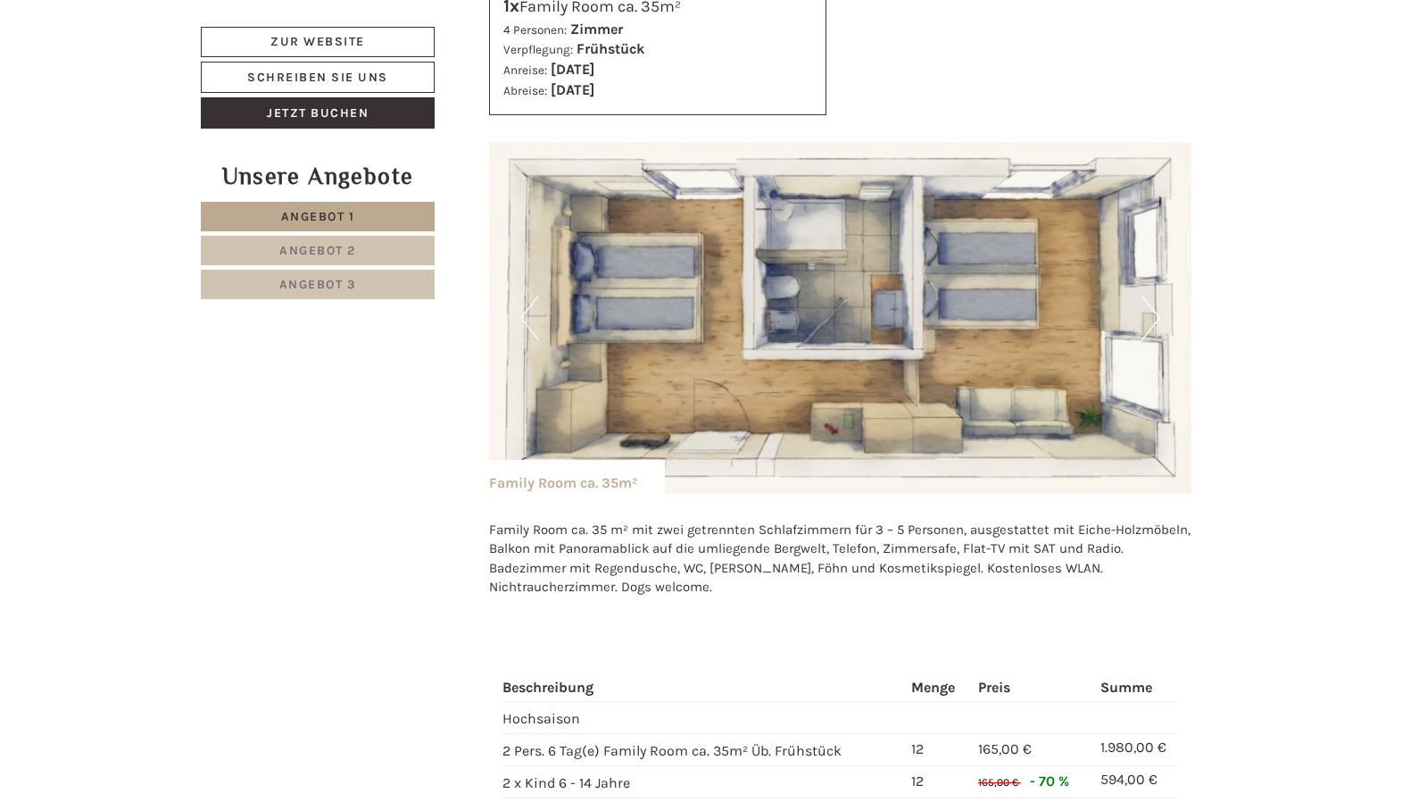
click at [1155, 325] on button "Next" at bounding box center [1151, 317] width 19 height 45
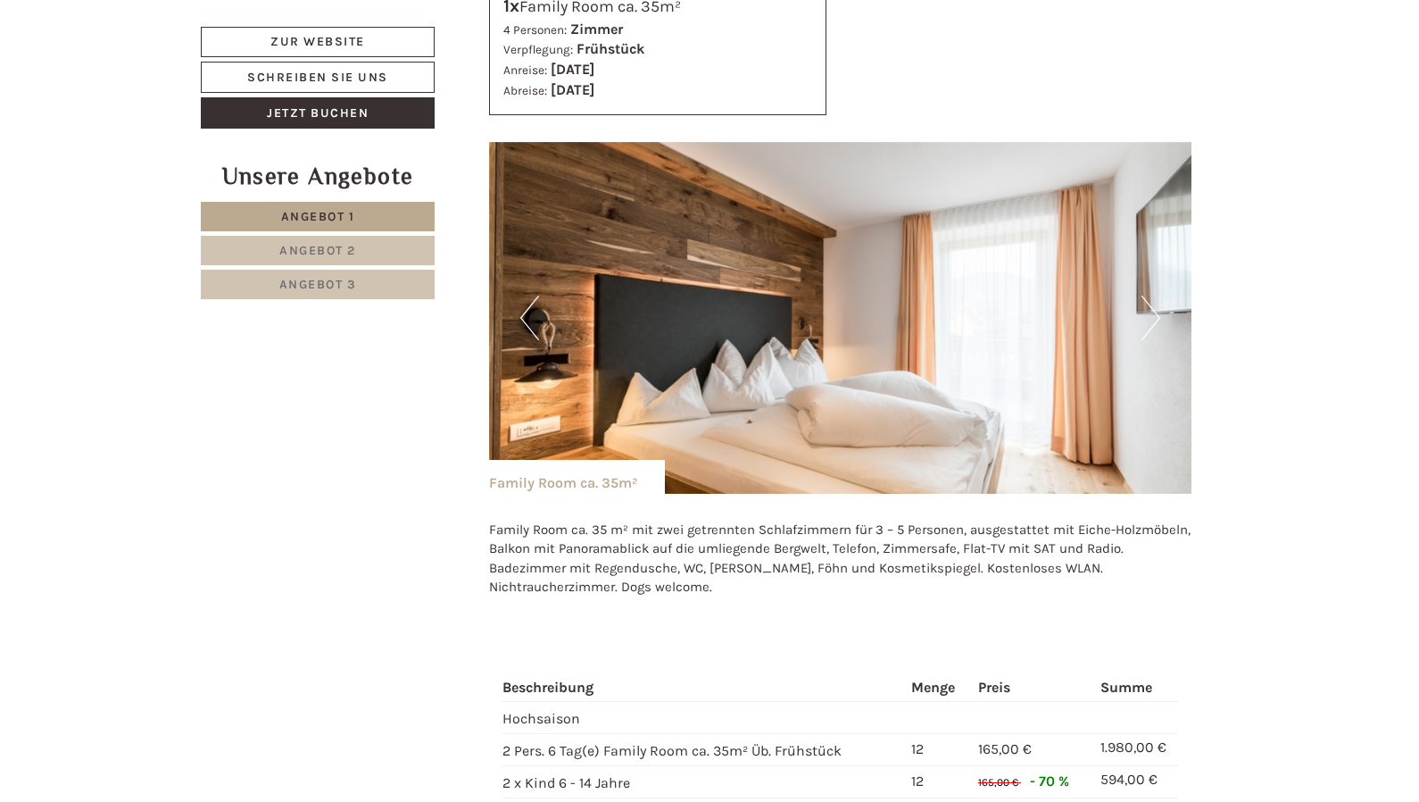
click at [1155, 325] on button "Next" at bounding box center [1151, 317] width 19 height 45
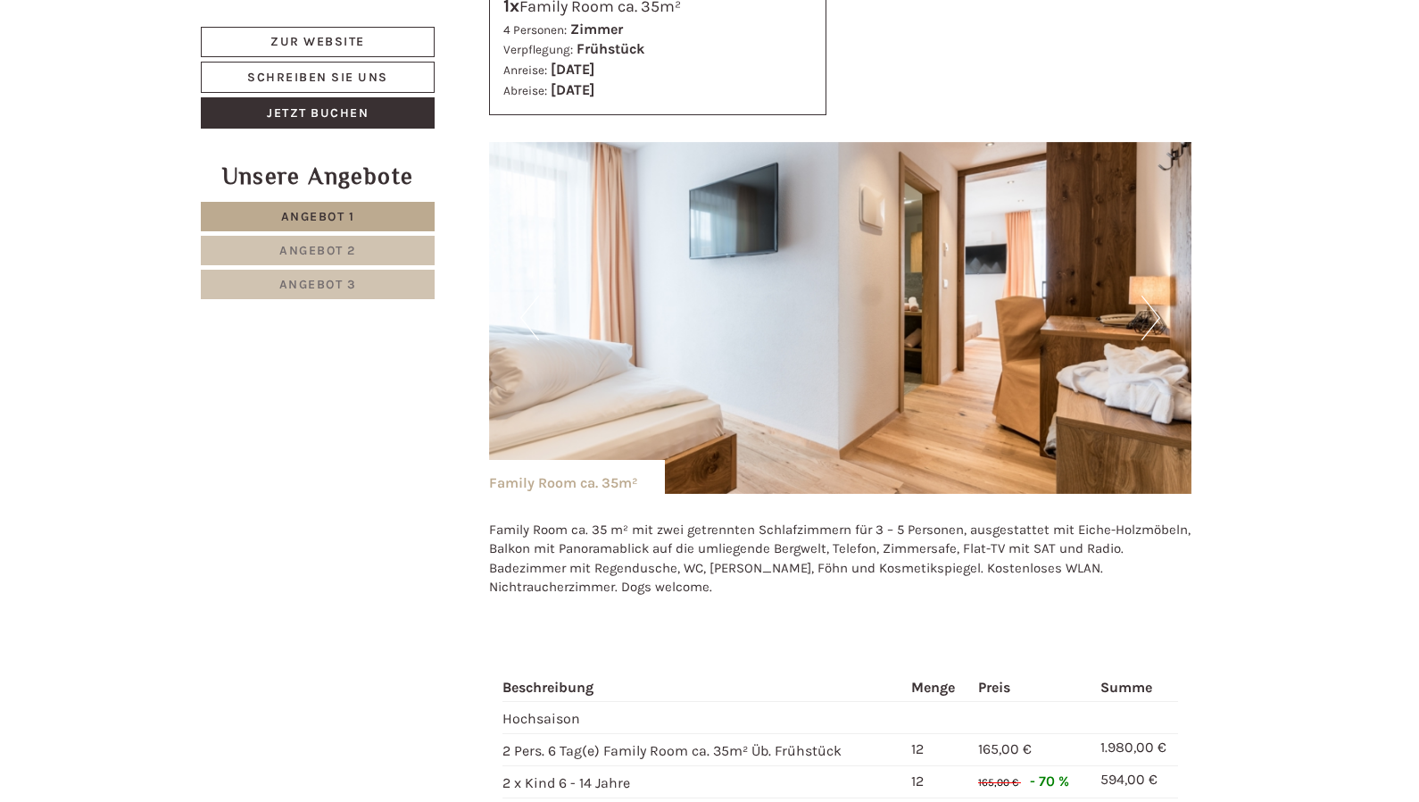
click at [1155, 325] on button "Next" at bounding box center [1151, 317] width 19 height 45
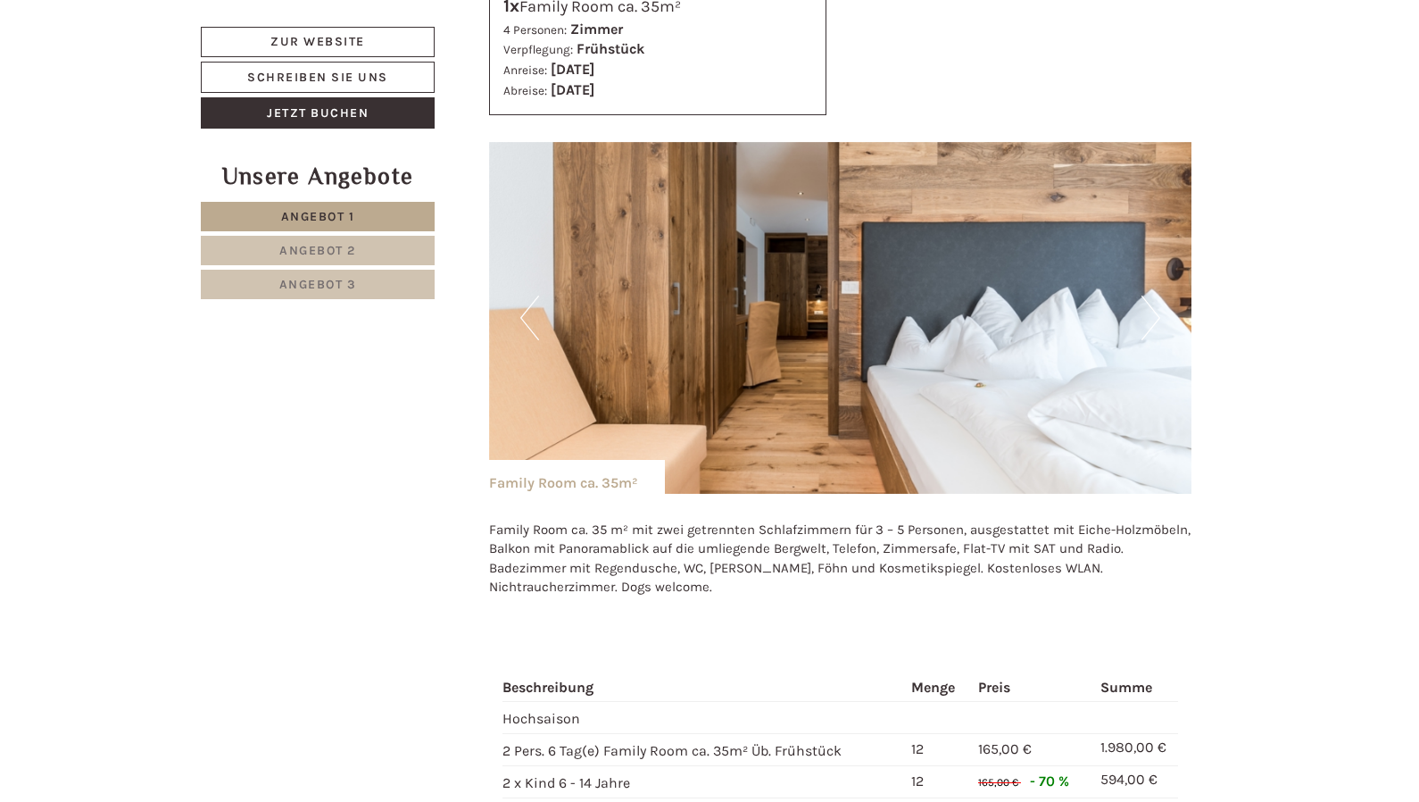
click at [1155, 325] on button "Next" at bounding box center [1151, 317] width 19 height 45
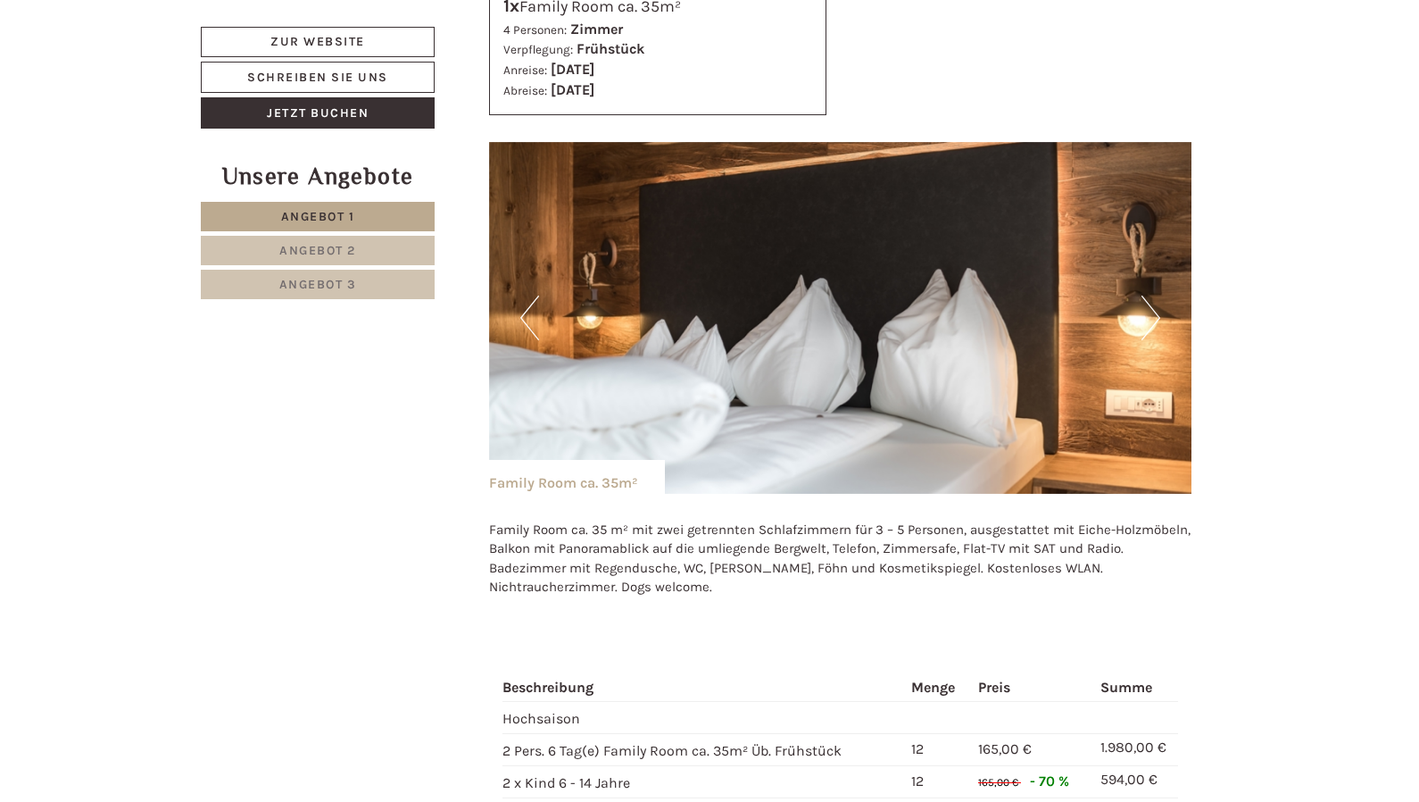
click at [1154, 327] on button "Next" at bounding box center [1151, 317] width 19 height 45
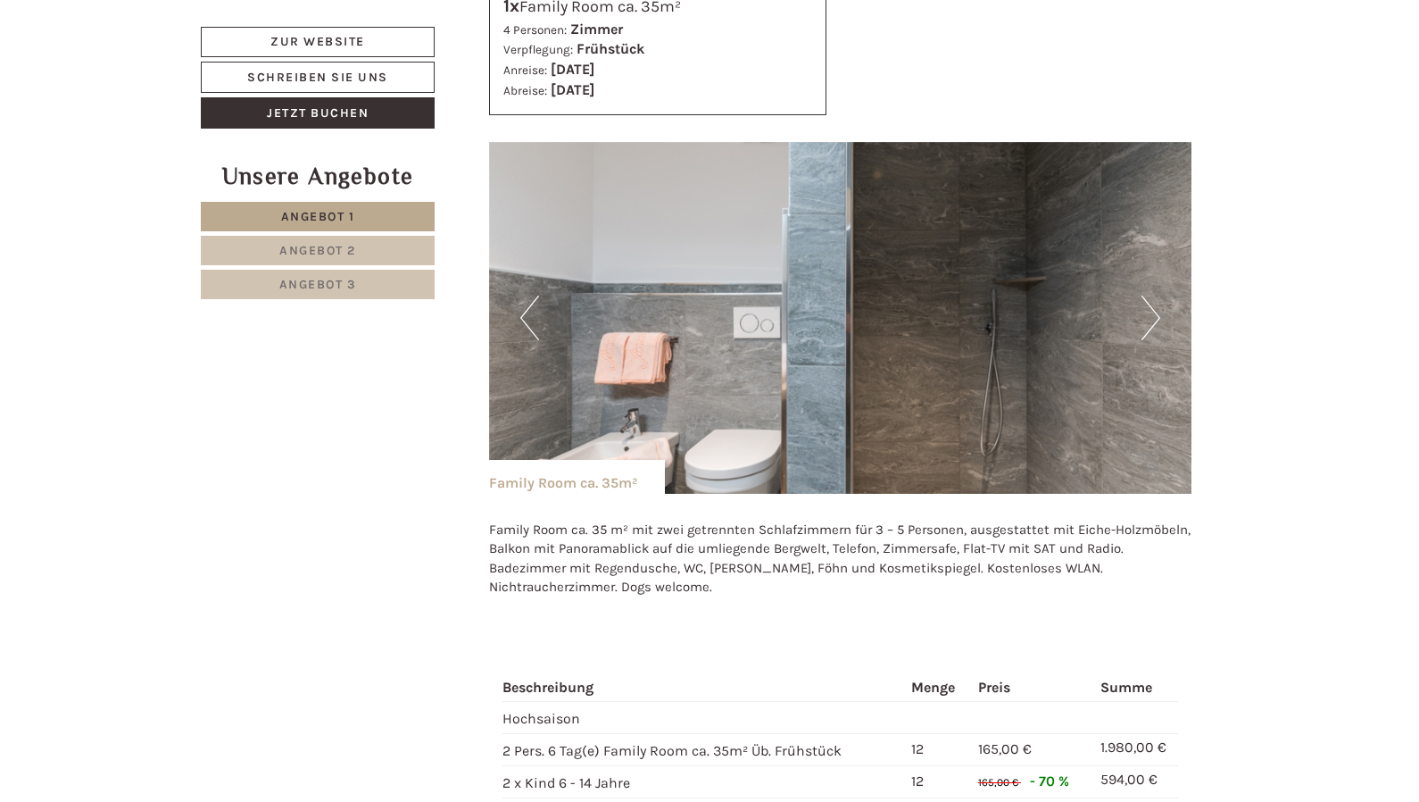
click at [1154, 327] on button "Next" at bounding box center [1151, 317] width 19 height 45
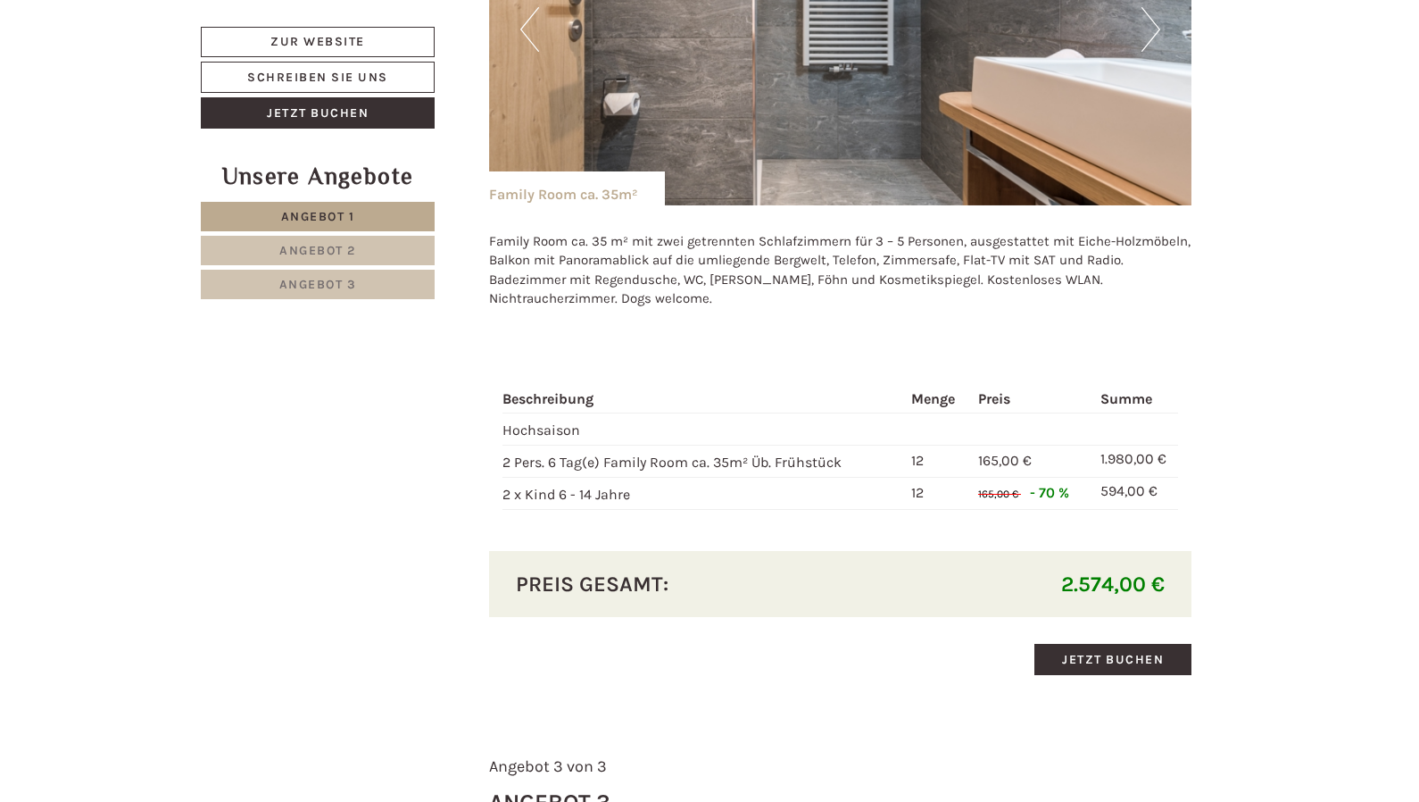
scroll to position [2499, 0]
